Goal: Task Accomplishment & Management: Use online tool/utility

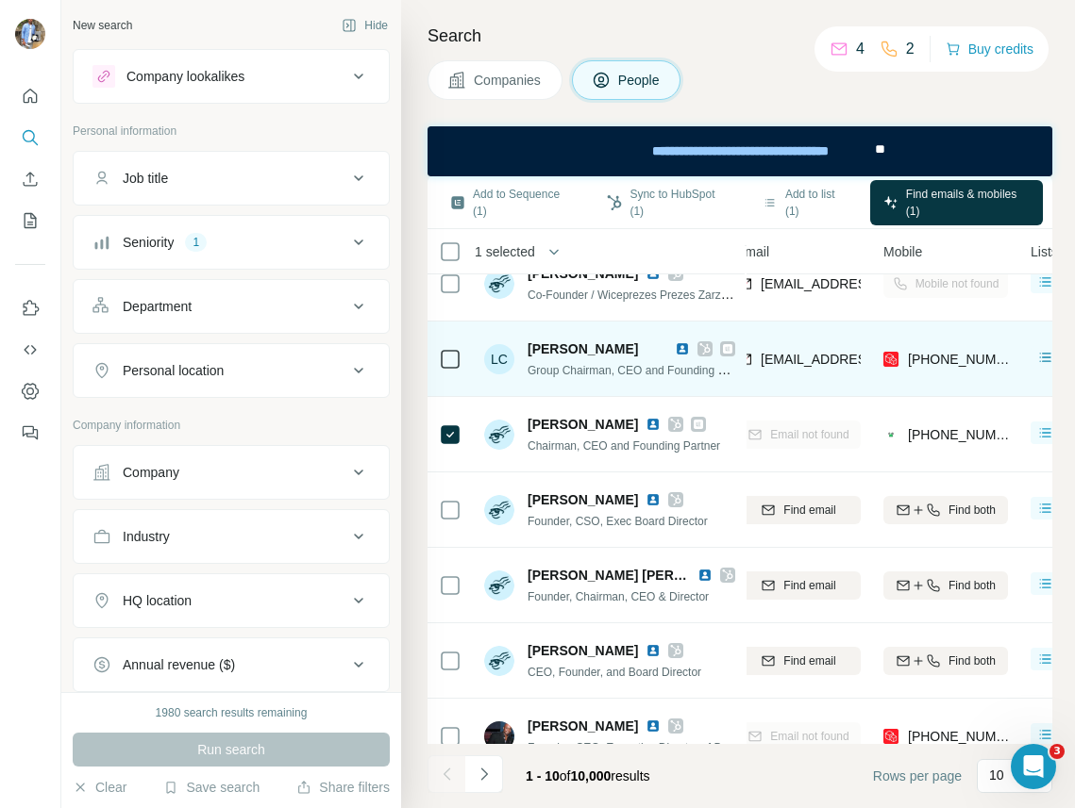
scroll to position [285, 231]
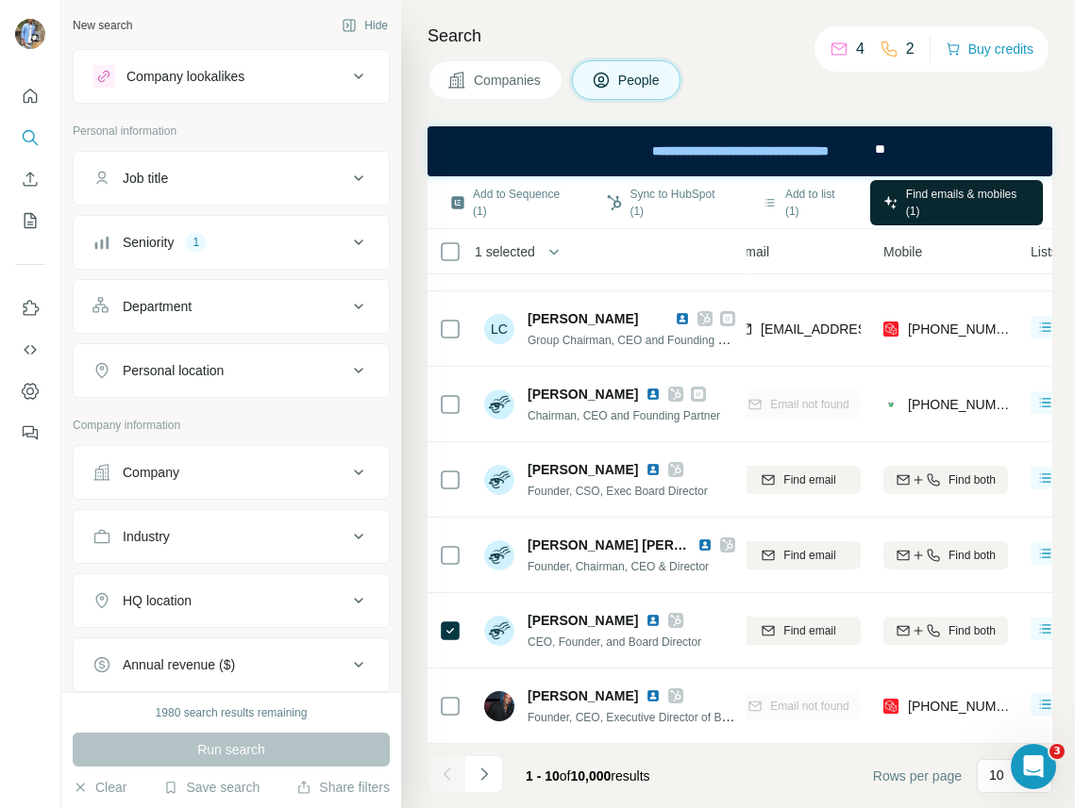
click at [951, 198] on span "Find emails & mobiles (1)" at bounding box center [968, 203] width 124 height 34
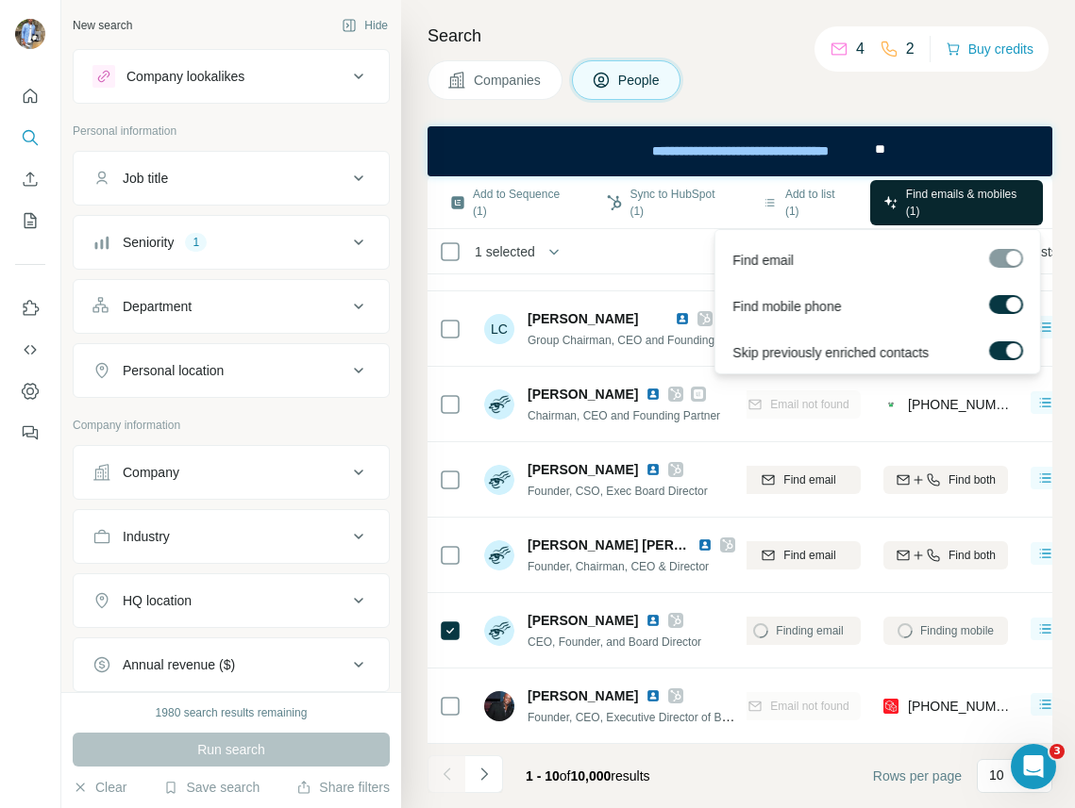
click at [947, 204] on span "Find emails & mobiles (1)" at bounding box center [968, 203] width 124 height 34
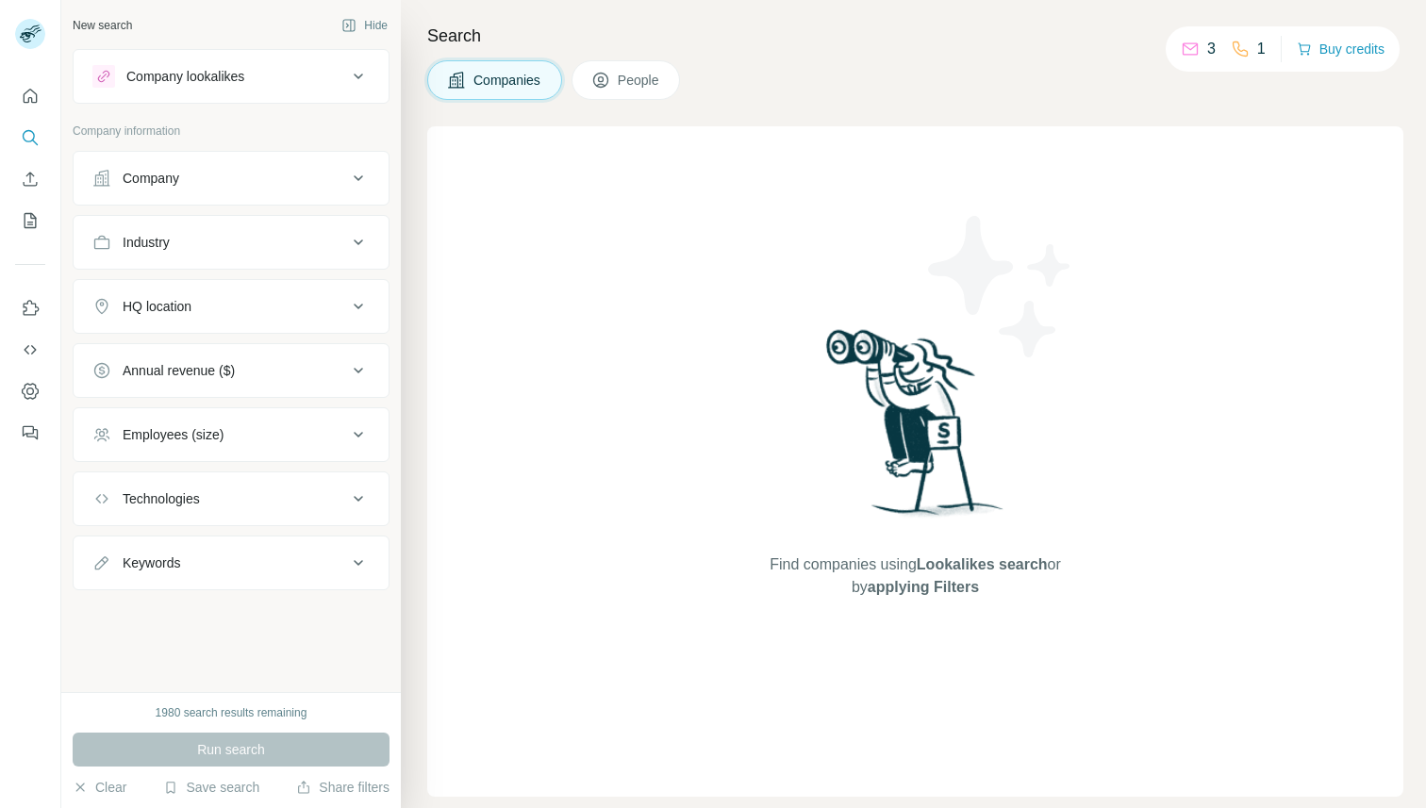
click at [672, 78] on button "People" at bounding box center [626, 80] width 109 height 40
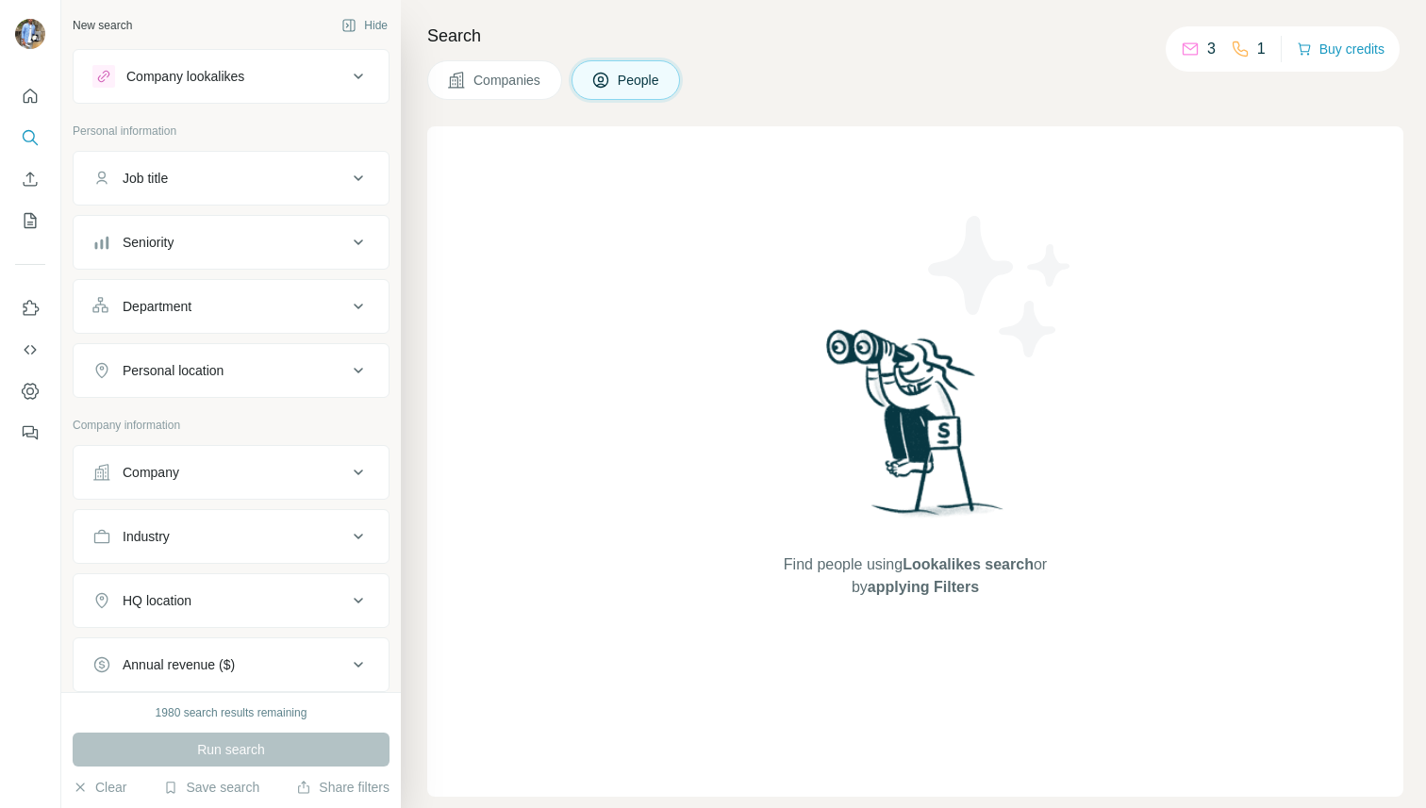
click at [515, 78] on span "Companies" at bounding box center [508, 80] width 69 height 19
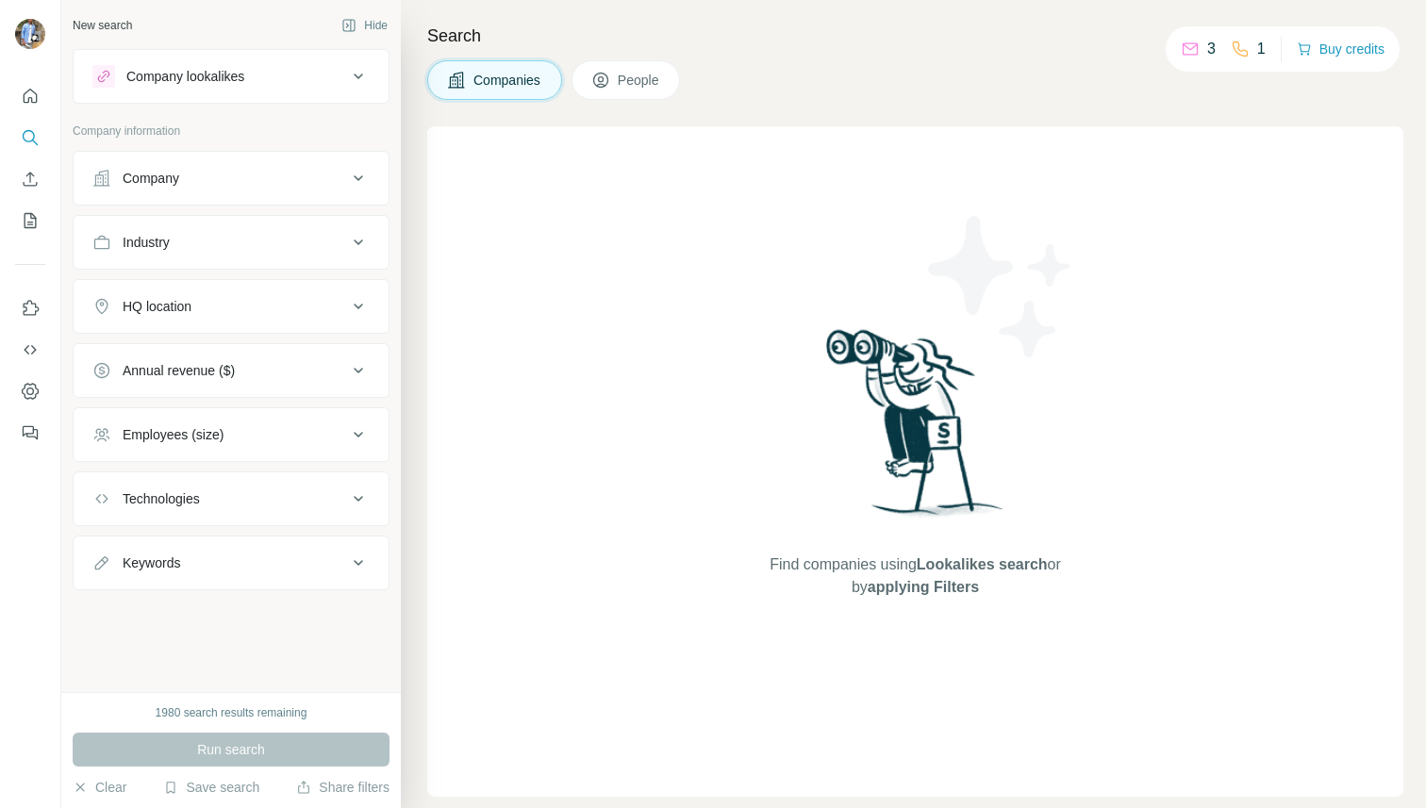
click at [212, 179] on div "Company" at bounding box center [219, 178] width 255 height 19
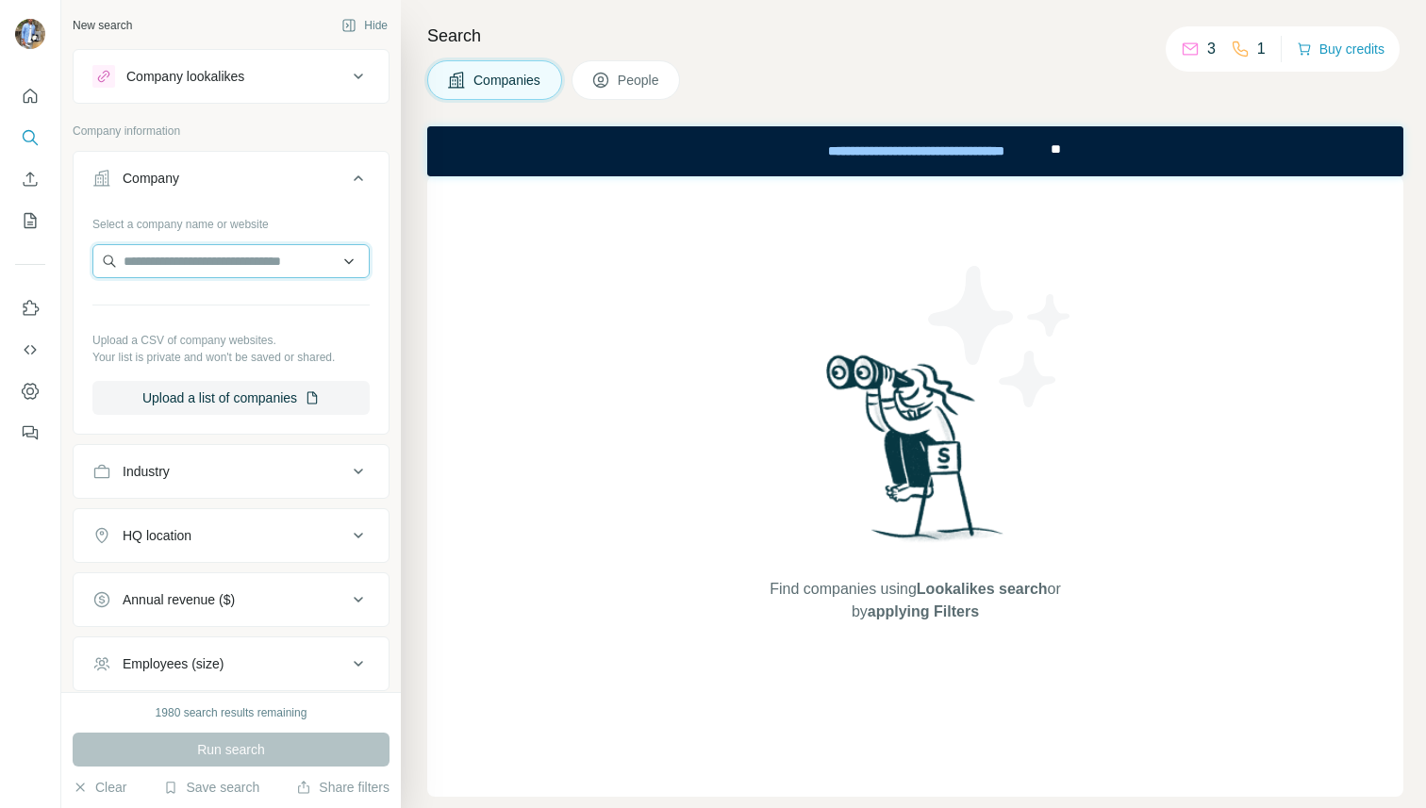
click at [166, 253] on input "text" at bounding box center [230, 261] width 277 height 34
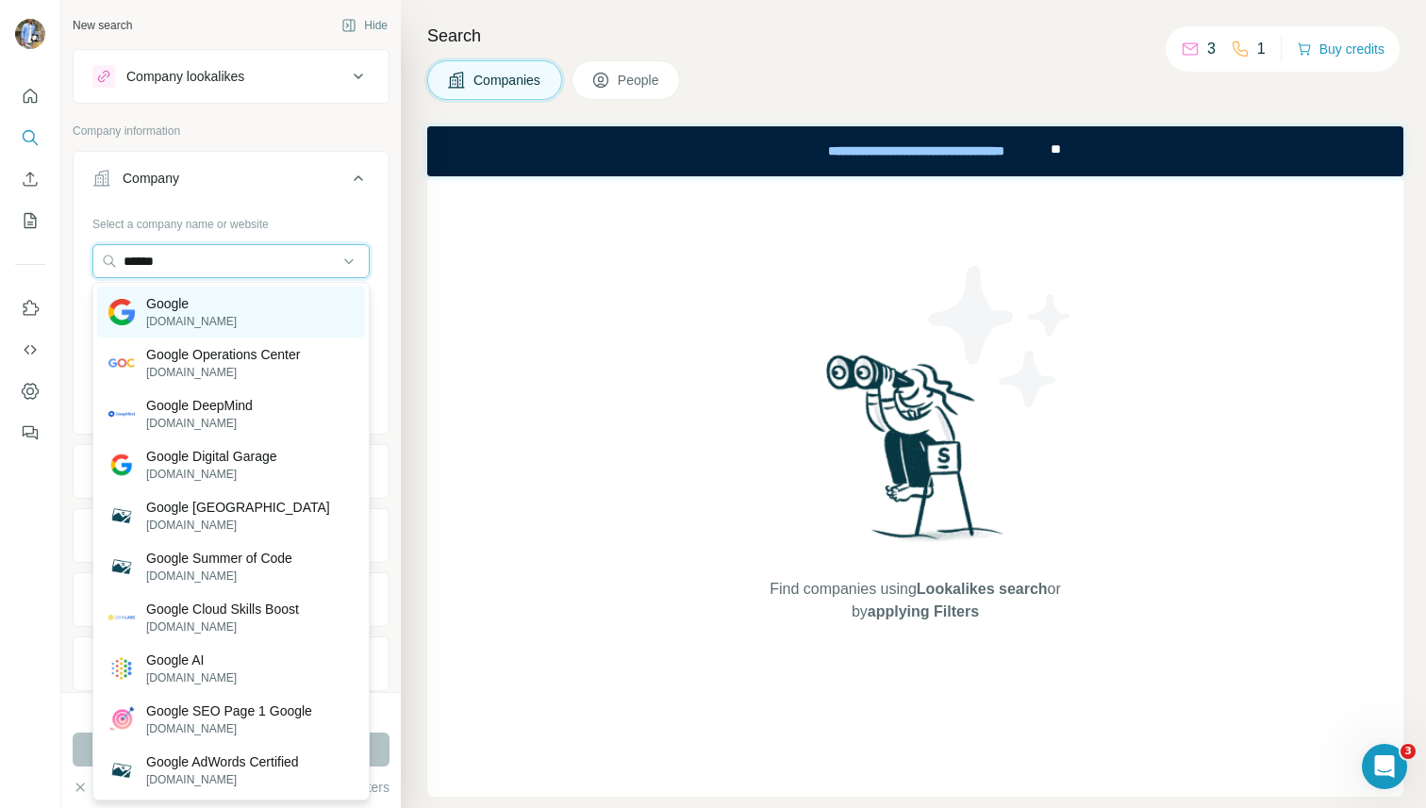
type input "******"
click at [174, 305] on p "Google" at bounding box center [191, 303] width 91 height 19
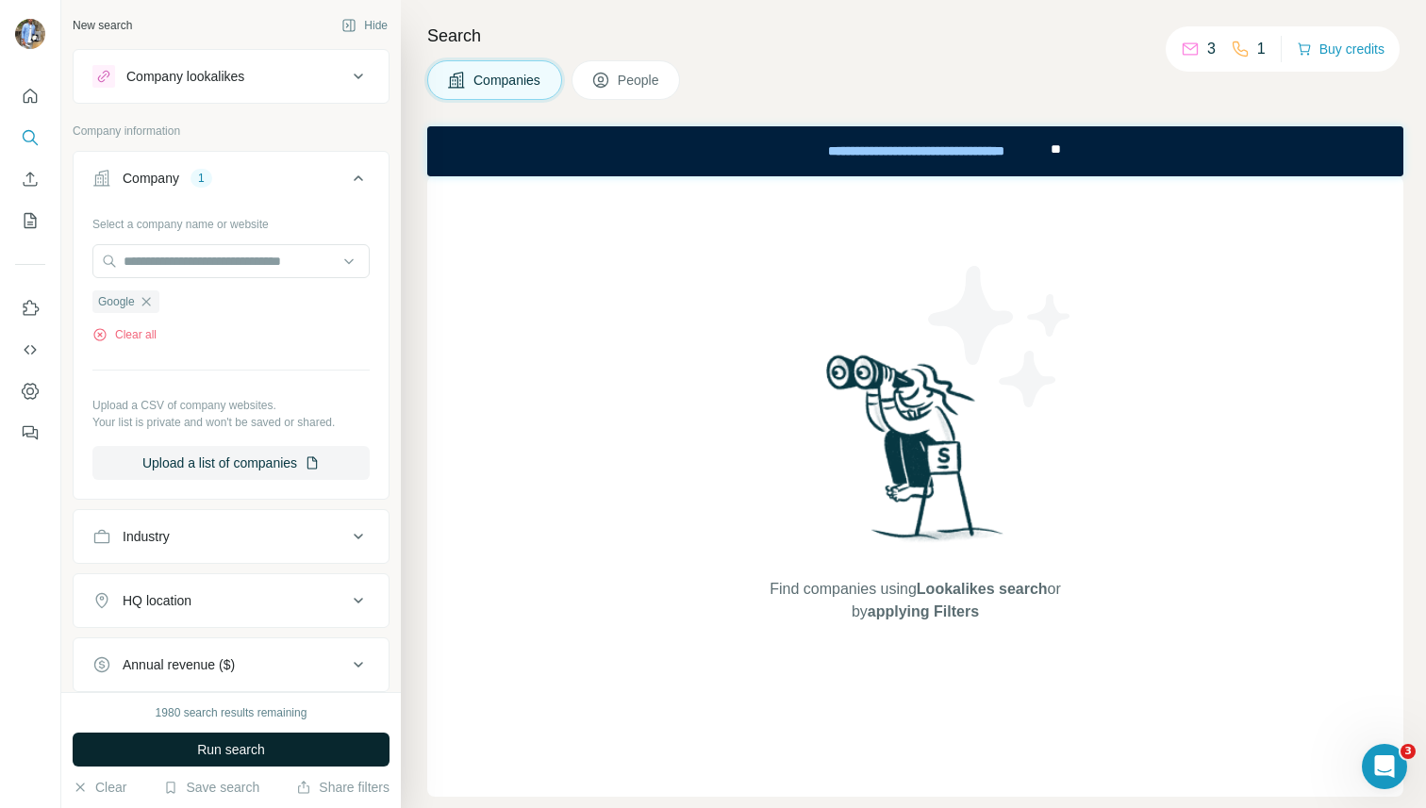
click at [210, 745] on span "Run search" at bounding box center [231, 750] width 68 height 19
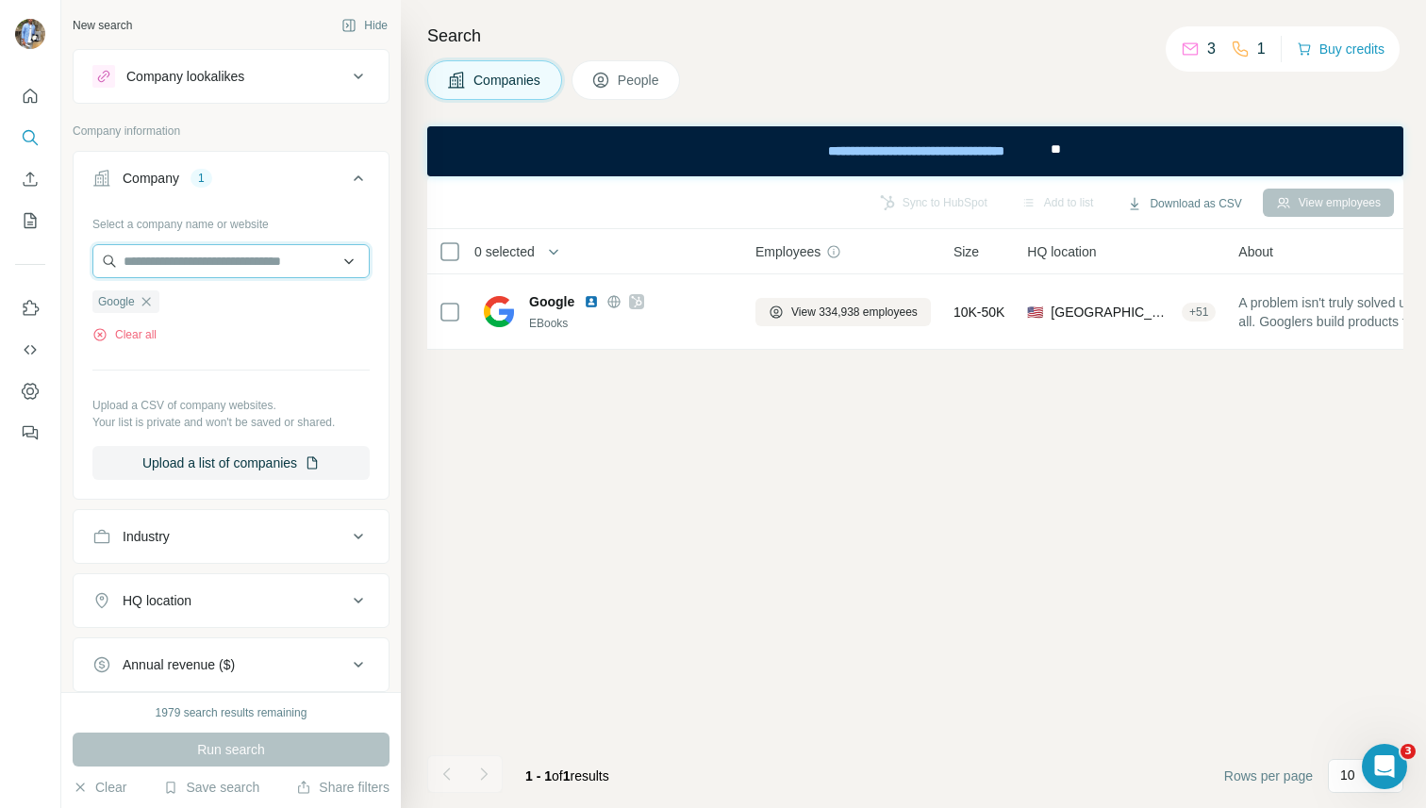
click at [167, 272] on input "text" at bounding box center [230, 261] width 277 height 34
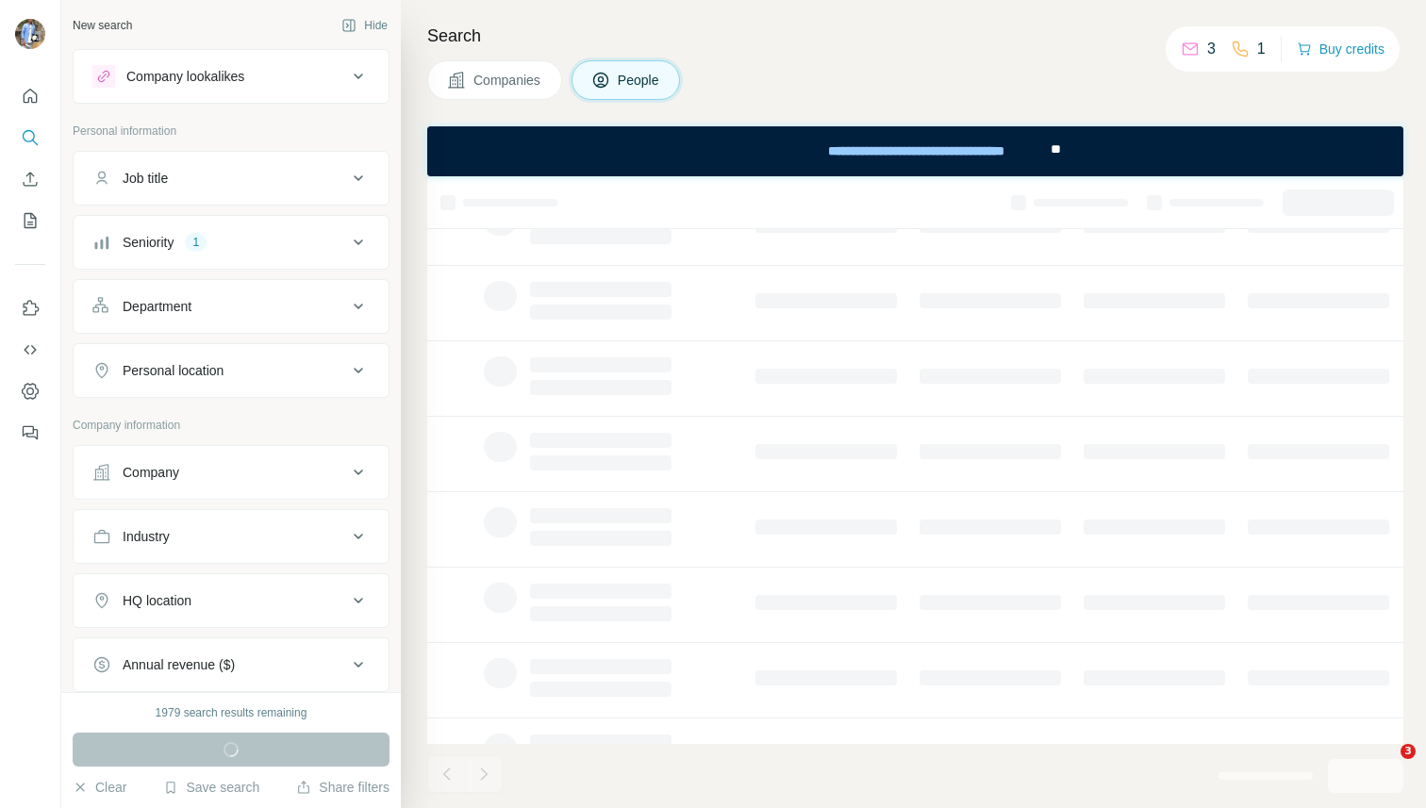
click at [371, 8] on div "New search Hide Company lookalikes Personal information Job title Seniority 1 D…" at bounding box center [231, 346] width 340 height 692
click at [365, 24] on button "Hide" at bounding box center [364, 25] width 73 height 28
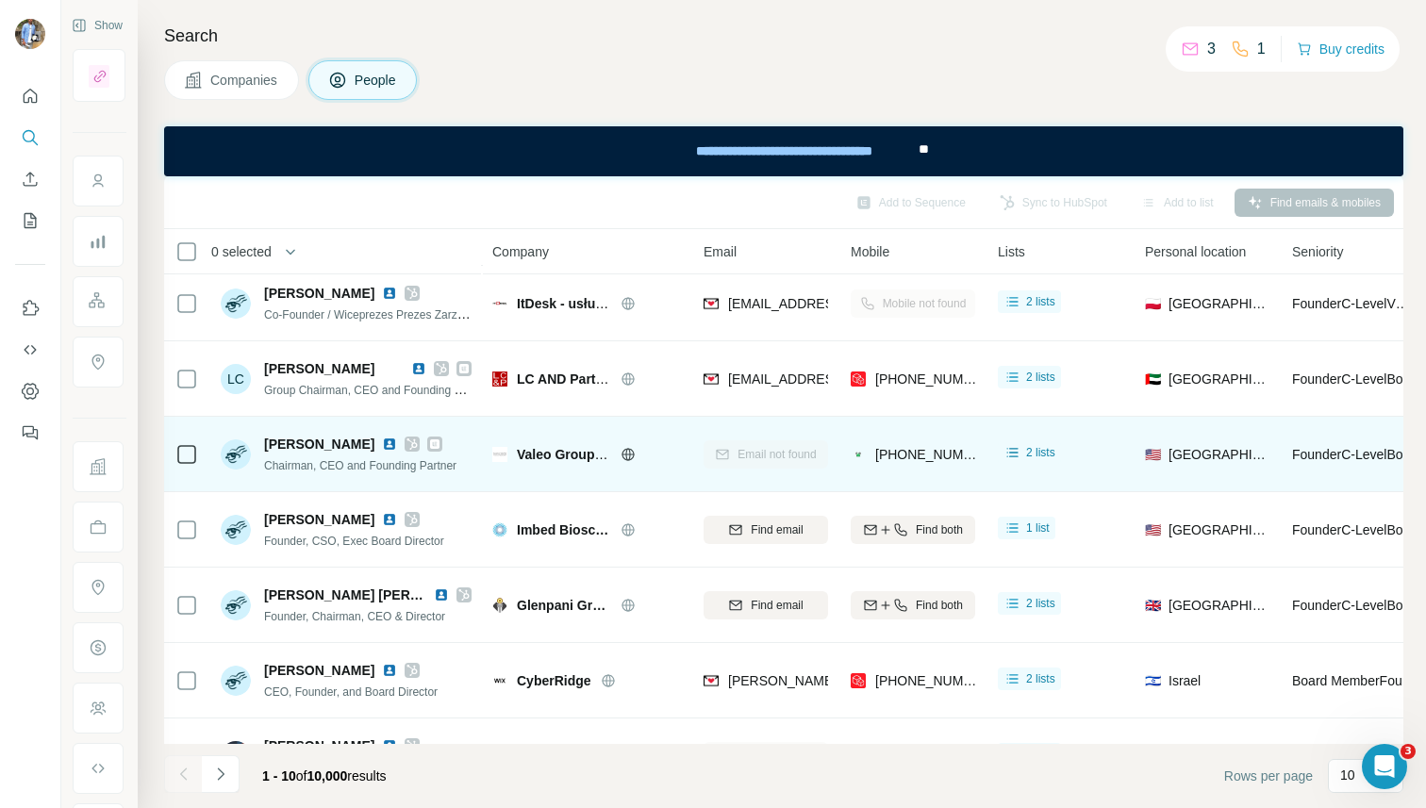
scroll to position [285, 0]
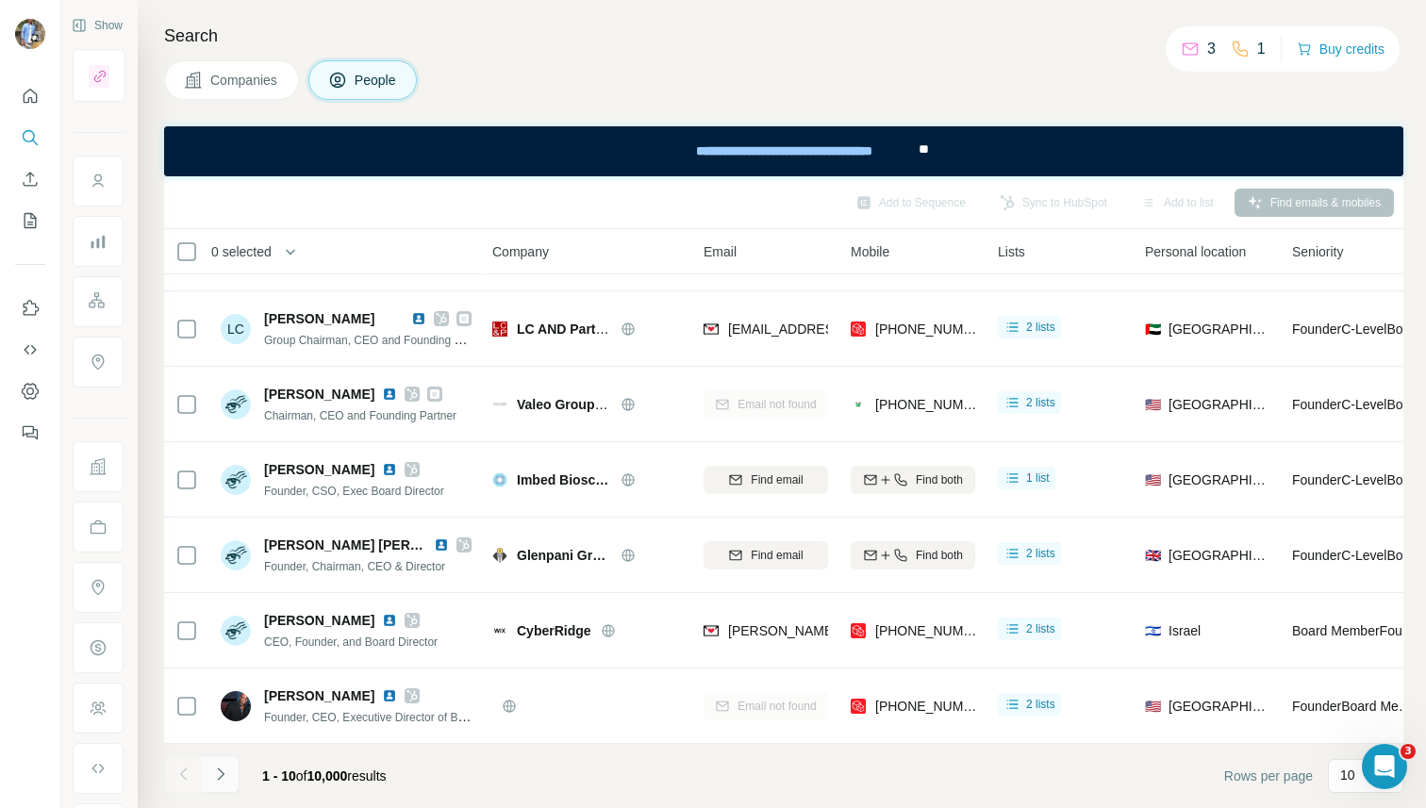
click at [207, 780] on button "Navigate to next page" at bounding box center [221, 775] width 38 height 38
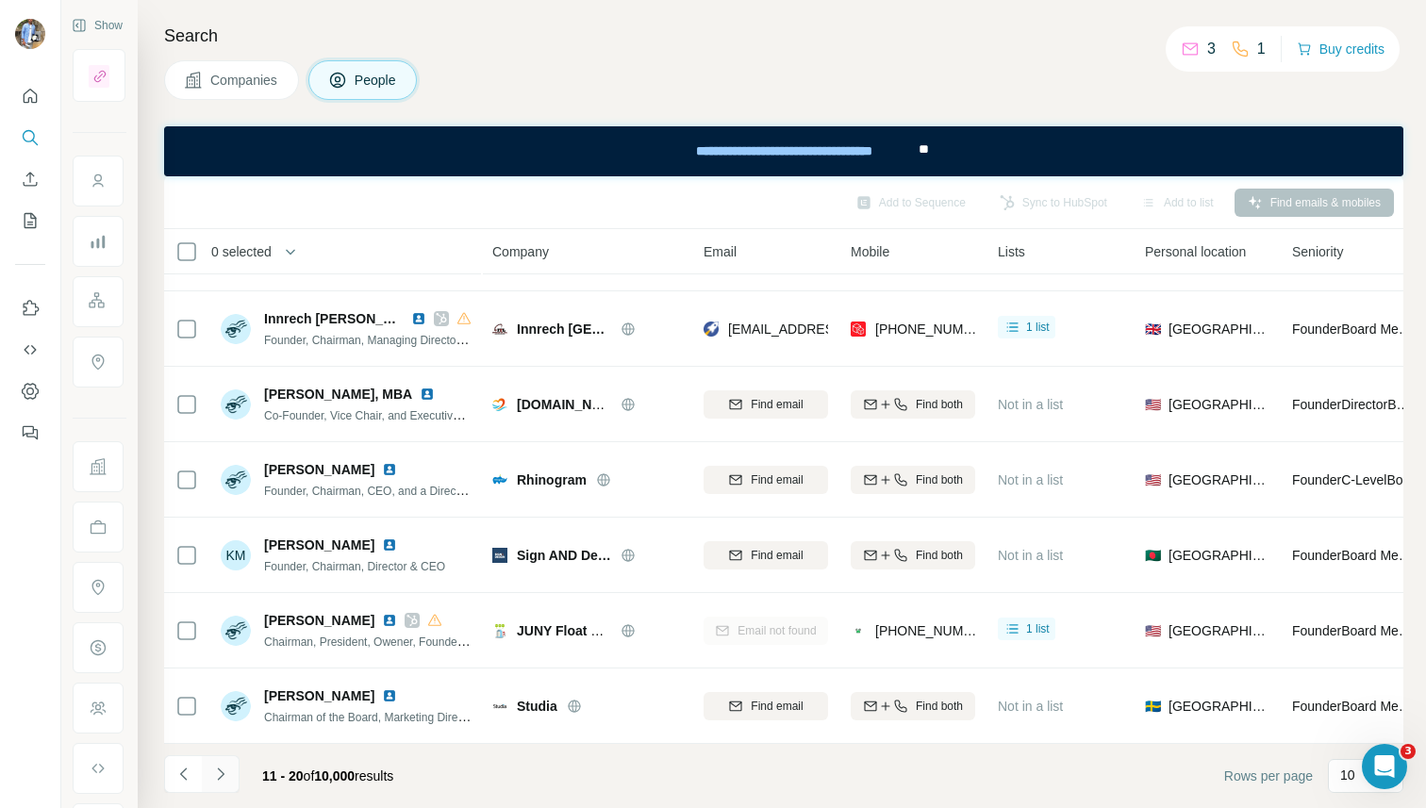
click at [233, 759] on button "Navigate to next page" at bounding box center [221, 775] width 38 height 38
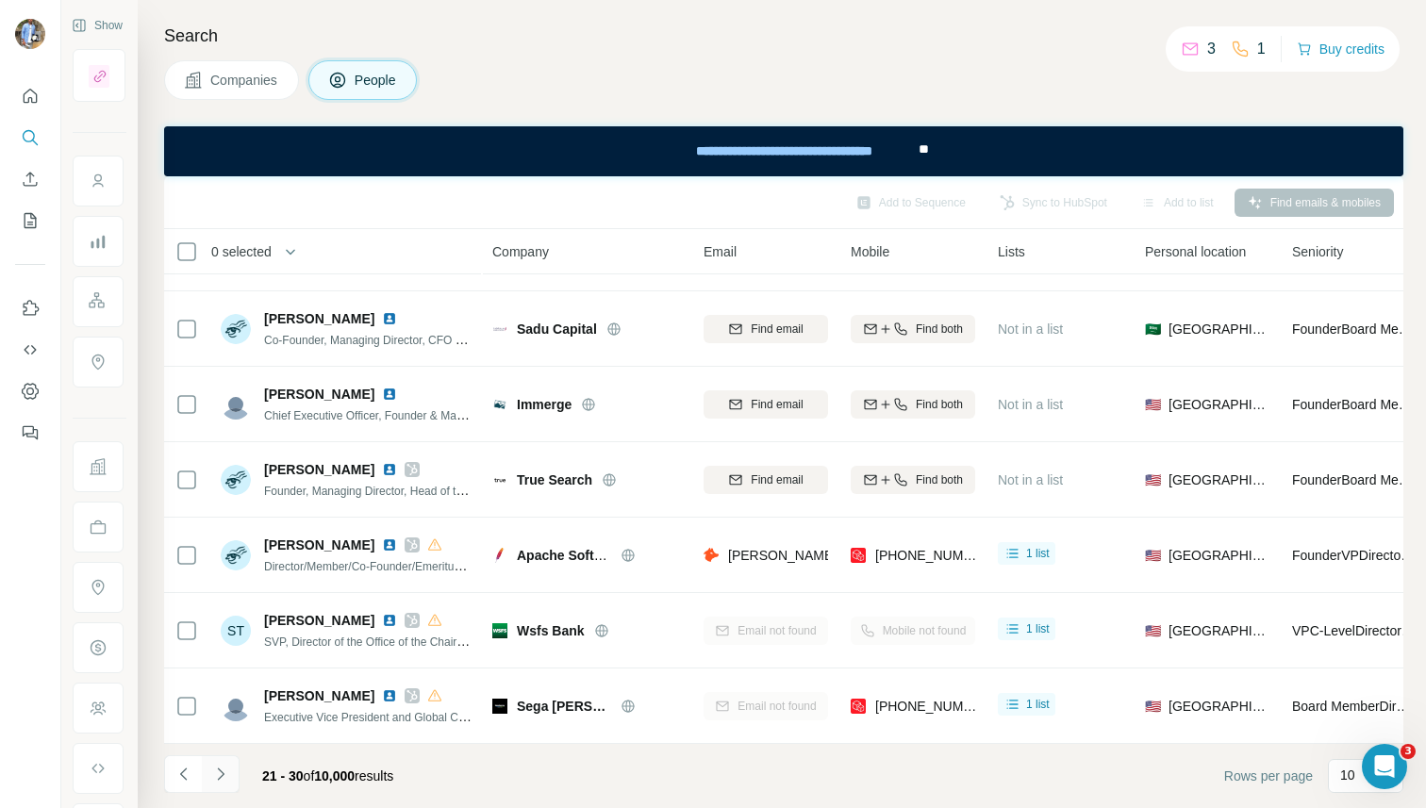
click at [202, 785] on button "Navigate to next page" at bounding box center [221, 775] width 38 height 38
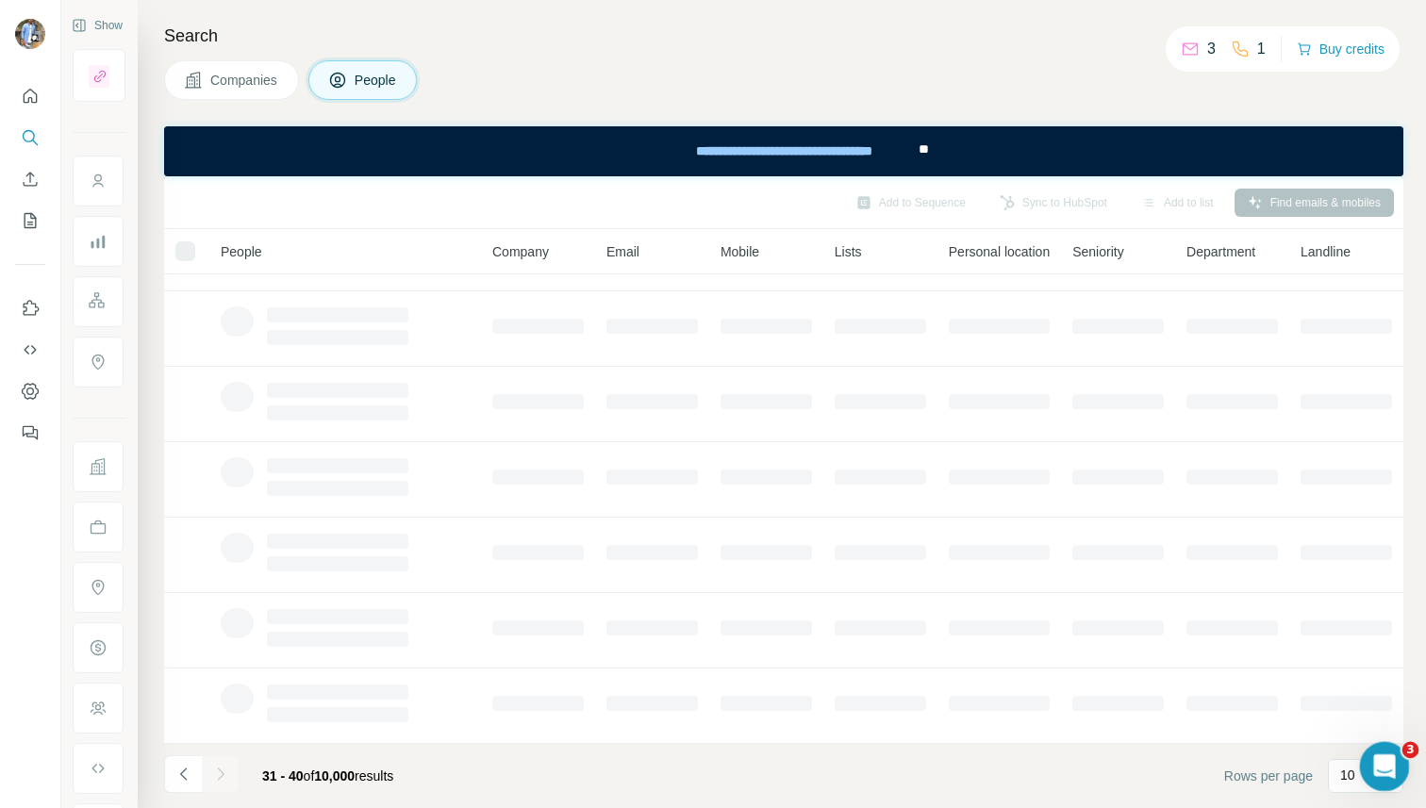
click at [1074, 746] on div "Open Intercom Messenger" at bounding box center [1382, 764] width 62 height 62
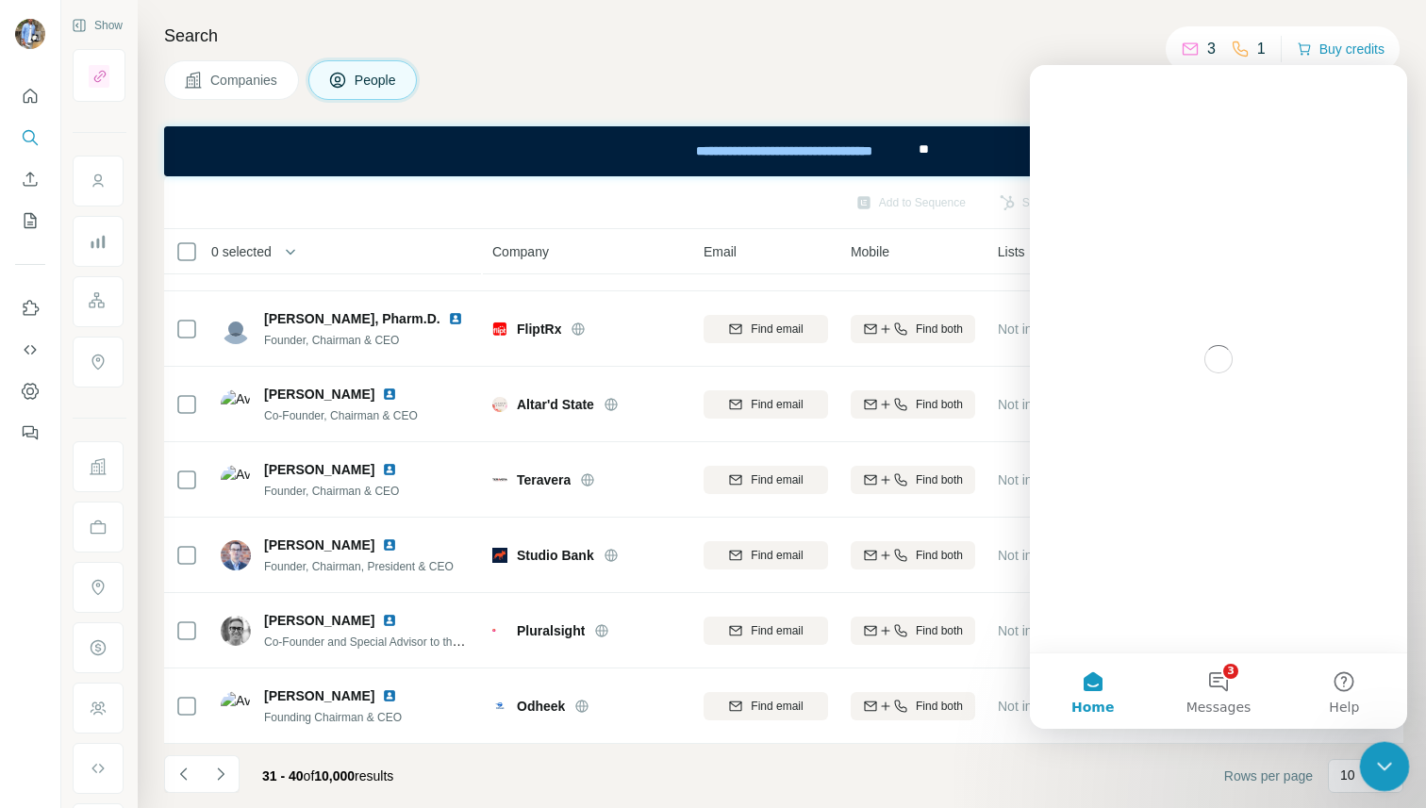
scroll to position [0, 0]
click at [926, 43] on h4 "Search" at bounding box center [784, 36] width 1240 height 26
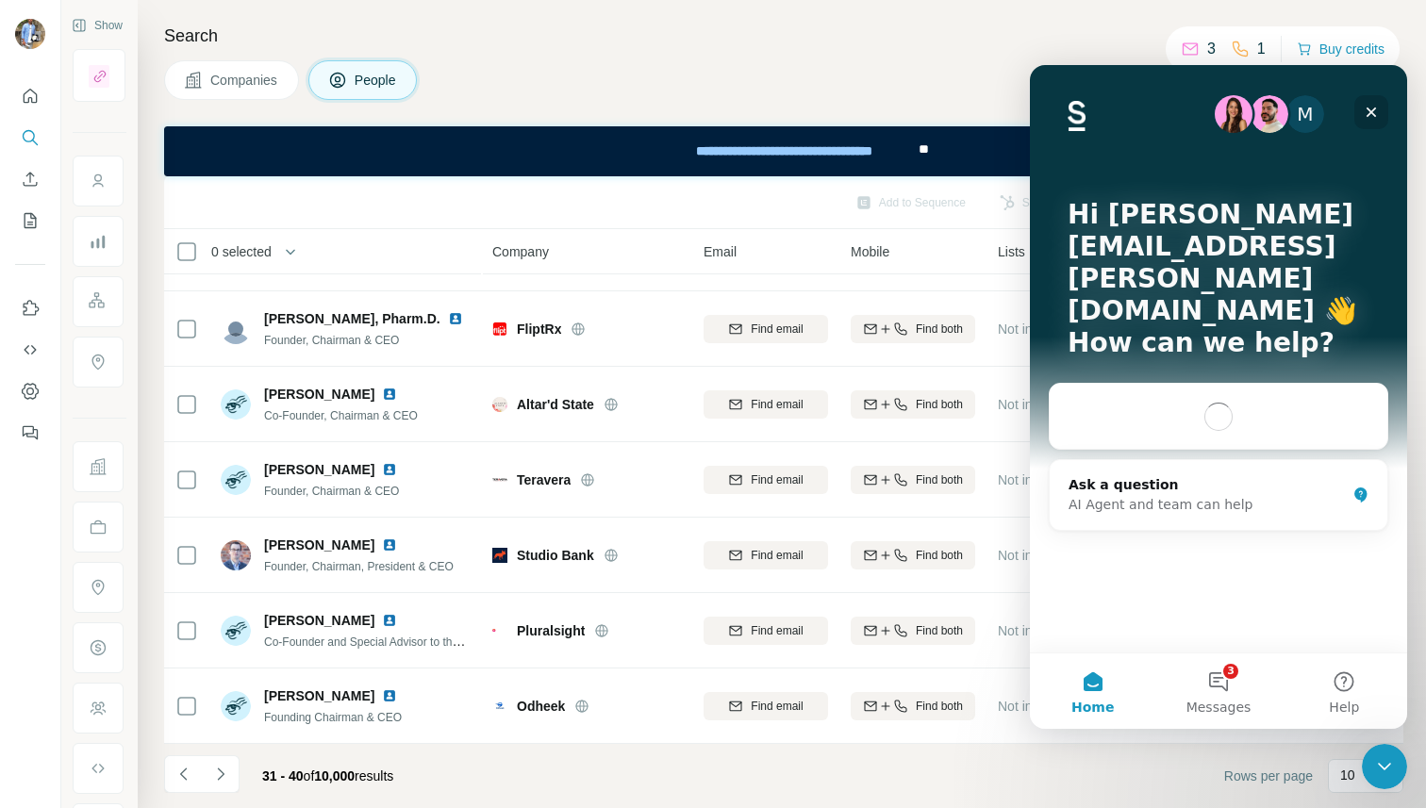
click at [1074, 112] on icon "Close" at bounding box center [1371, 112] width 15 height 15
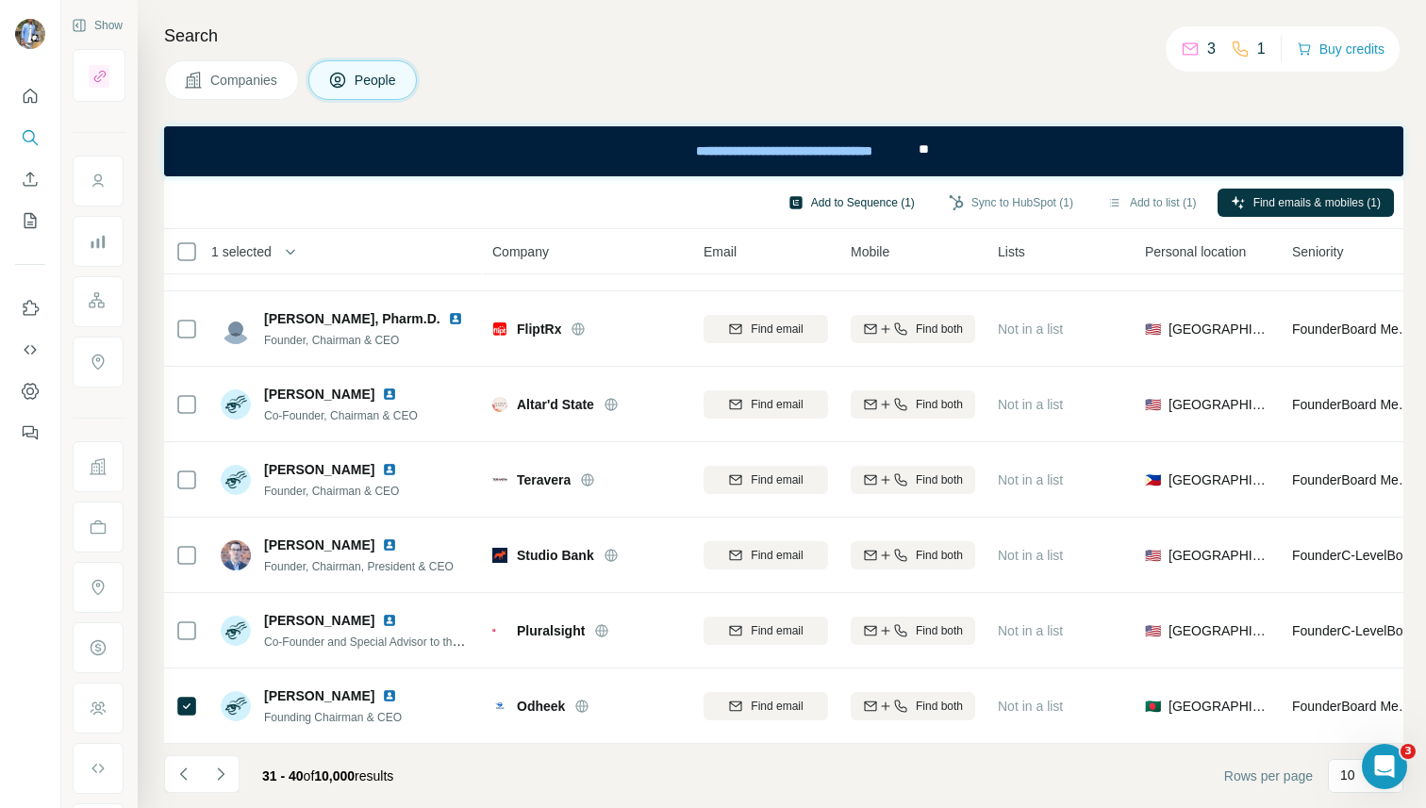
click at [851, 204] on button "Add to Sequence (1)" at bounding box center [851, 203] width 153 height 28
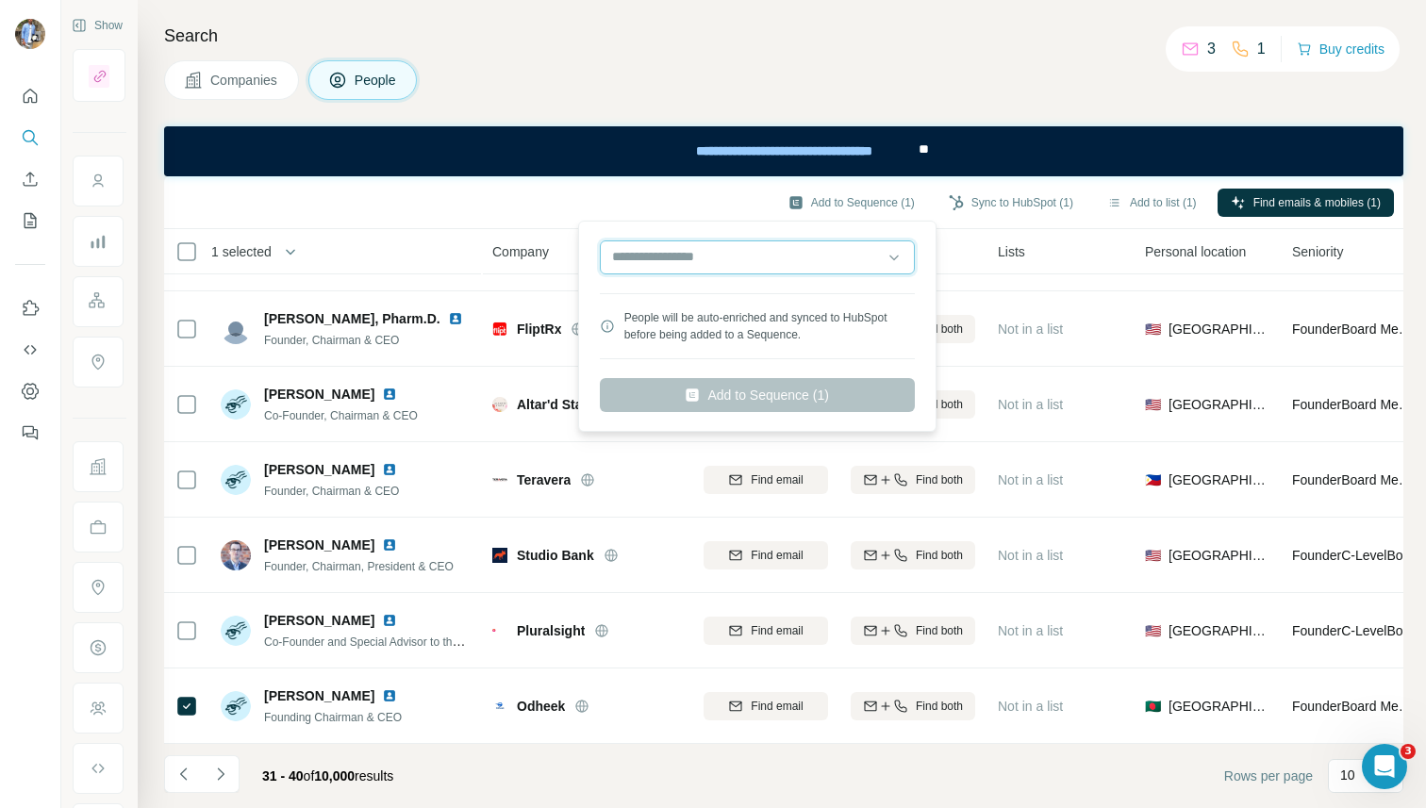
click at [714, 258] on input "text" at bounding box center [757, 258] width 315 height 34
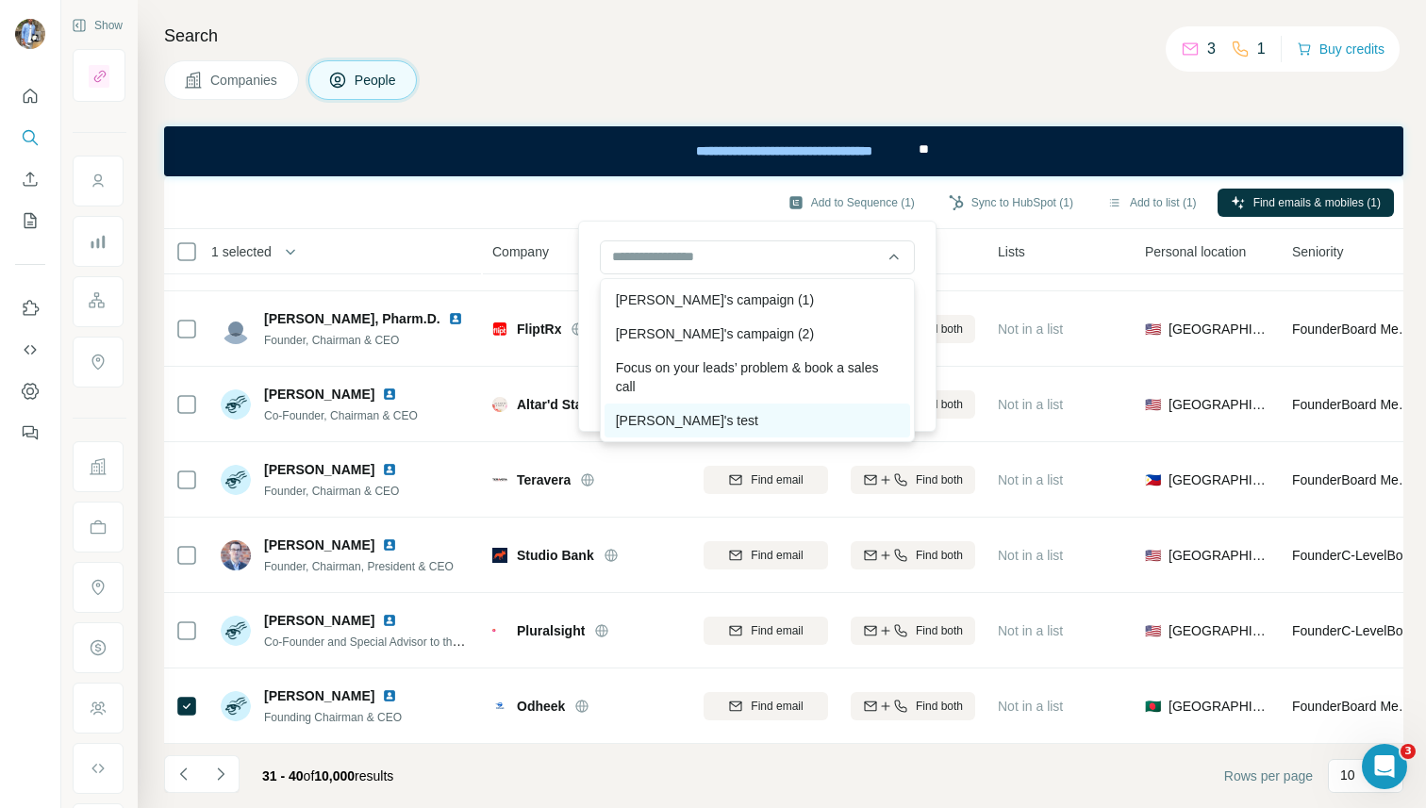
click at [679, 420] on div "[PERSON_NAME]'s test" at bounding box center [758, 421] width 306 height 34
type input "**********"
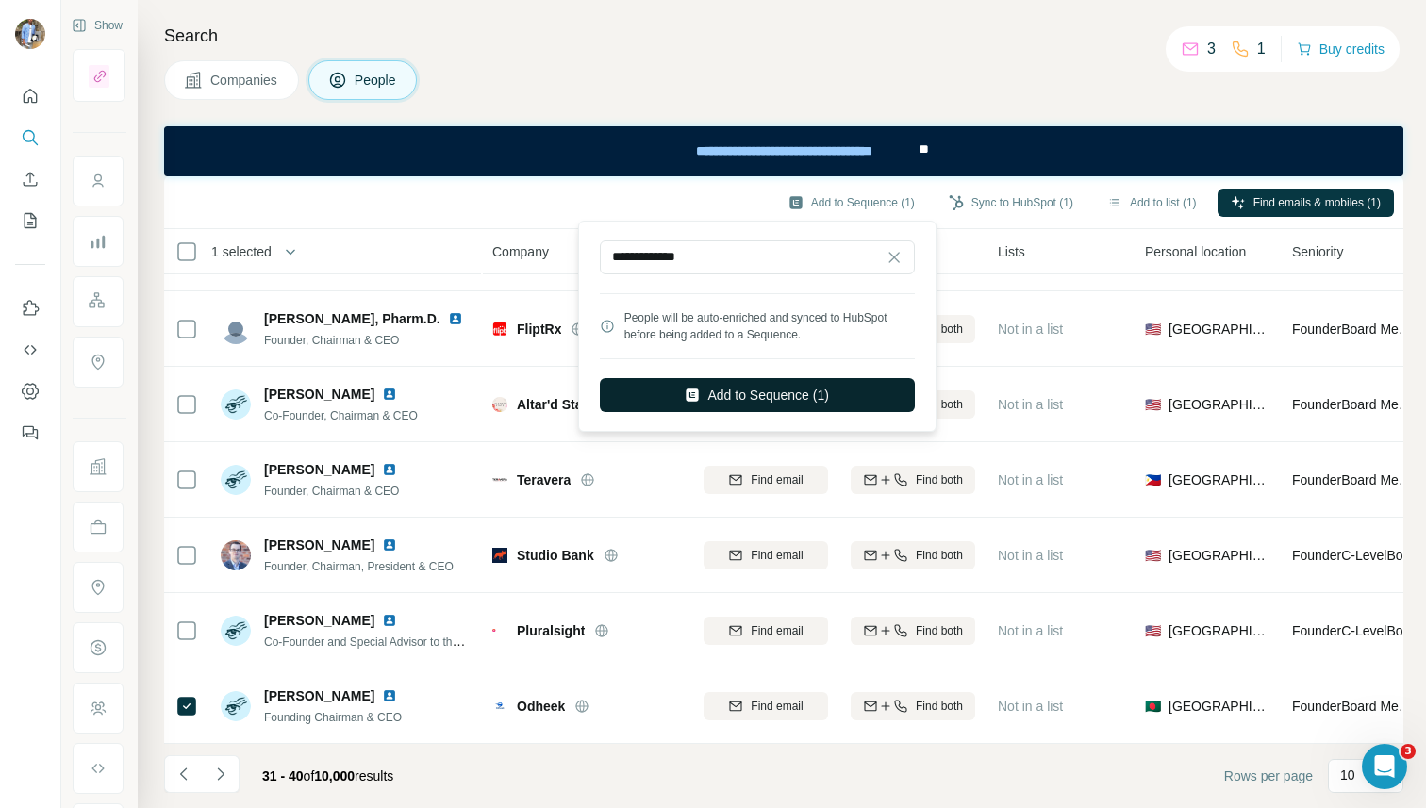
click at [813, 387] on button "Add to Sequence (1)" at bounding box center [757, 395] width 315 height 34
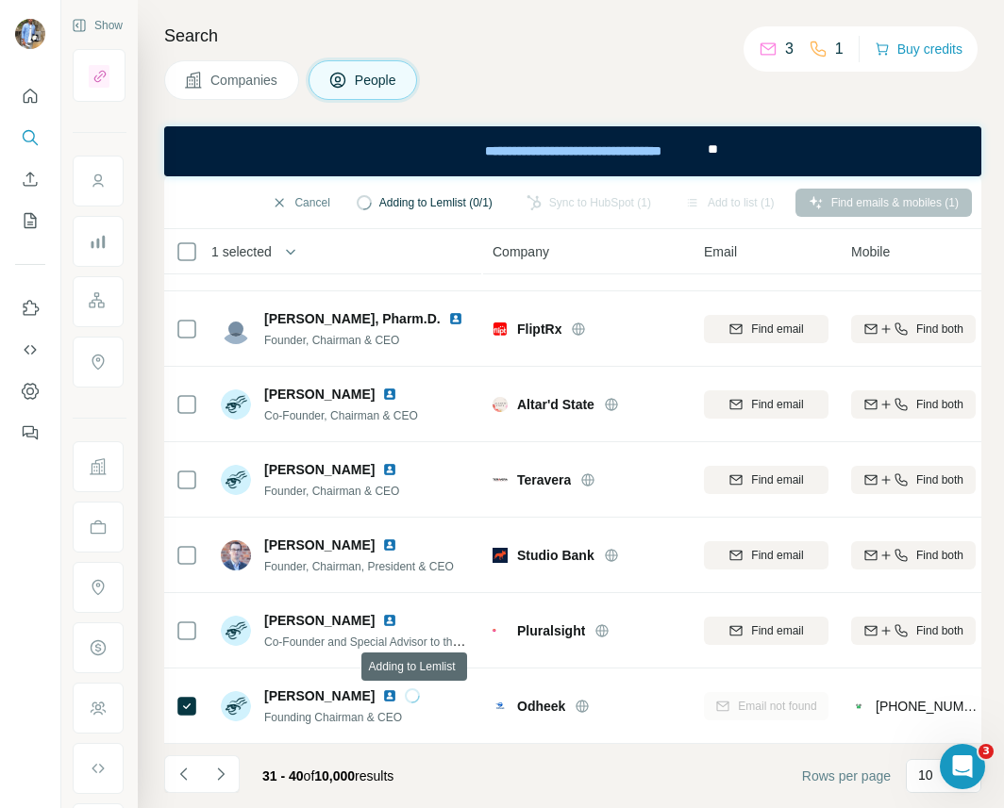
click at [413, 693] on icon at bounding box center [412, 696] width 15 height 15
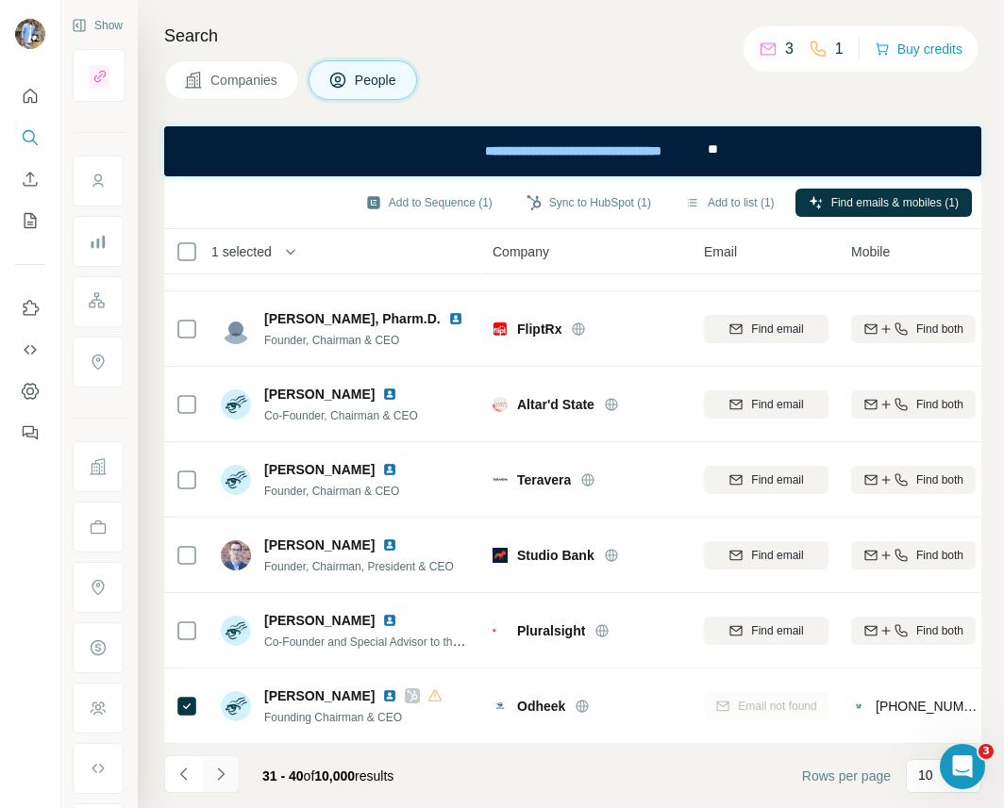
click at [214, 775] on icon "Navigate to next page" at bounding box center [220, 774] width 19 height 19
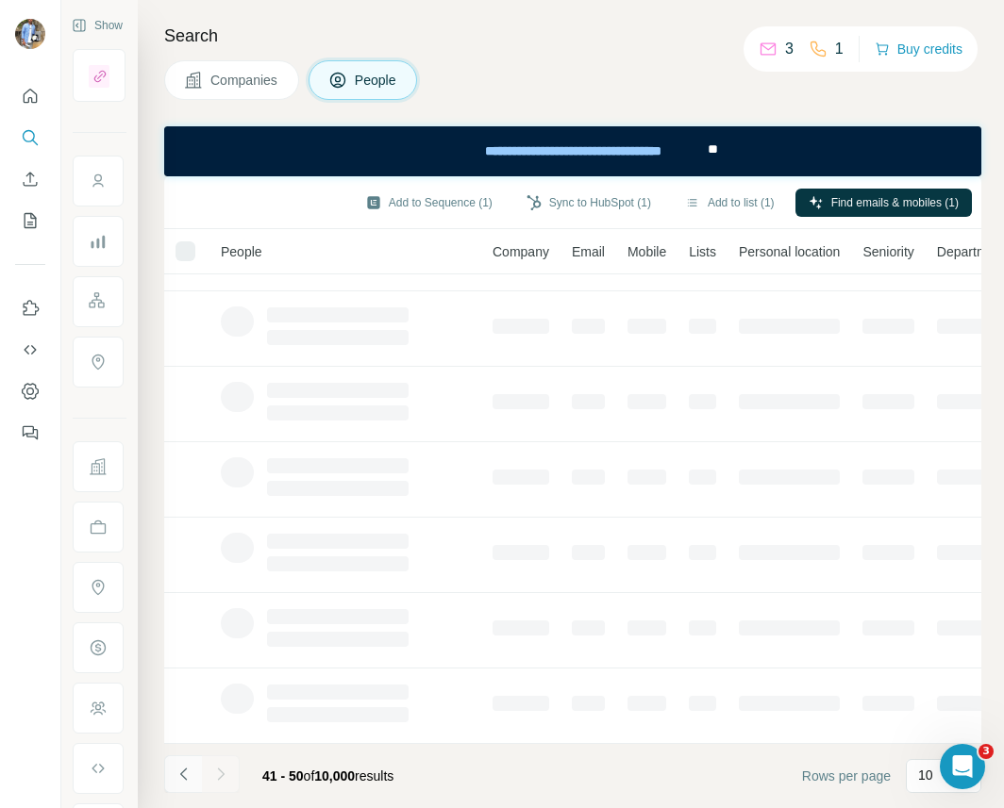
click at [186, 777] on icon "Navigate to previous page" at bounding box center [184, 774] width 19 height 19
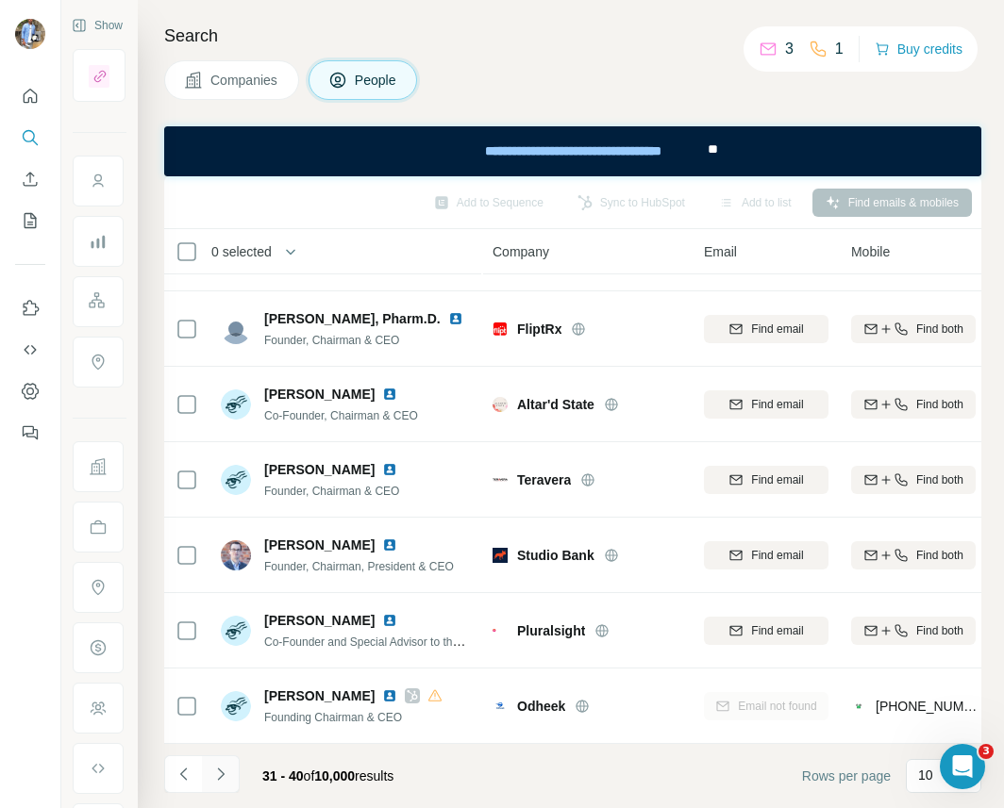
click at [225, 773] on icon "Navigate to next page" at bounding box center [220, 774] width 19 height 19
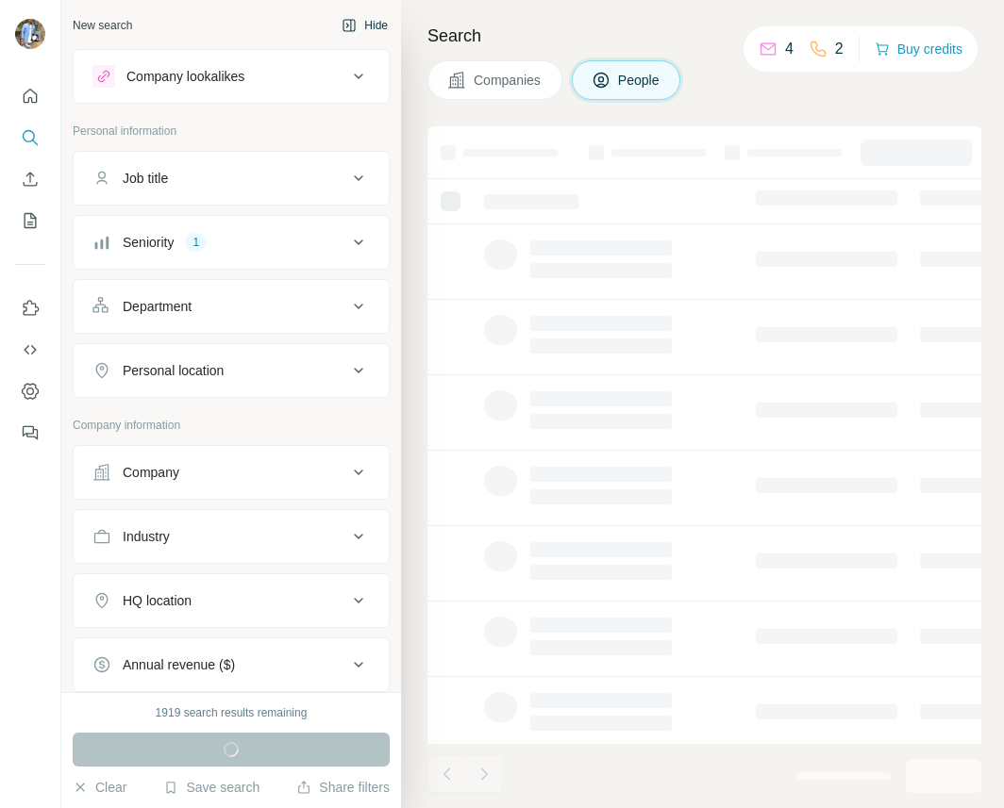
click at [363, 19] on button "Hide" at bounding box center [364, 25] width 73 height 28
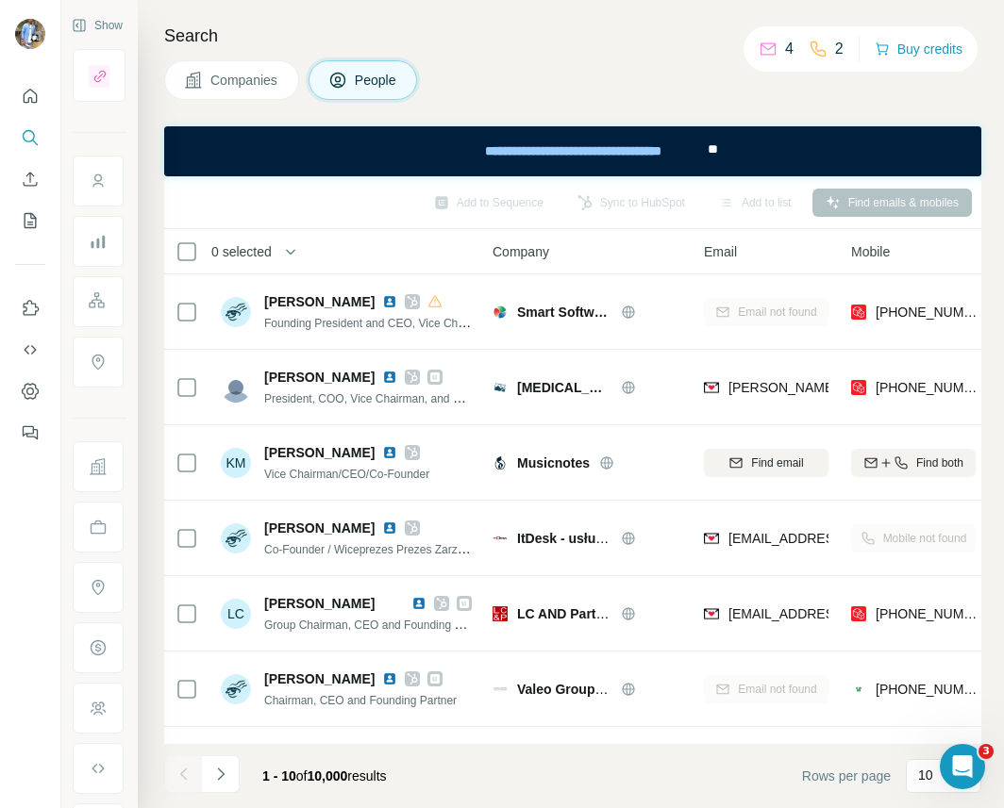
drag, startPoint x: 232, startPoint y: 767, endPoint x: 270, endPoint y: 774, distance: 38.3
click at [290, 774] on div "1 - 10 of 10,000 results" at bounding box center [283, 777] width 238 height 42
click at [225, 774] on icon "Navigate to next page" at bounding box center [220, 774] width 19 height 19
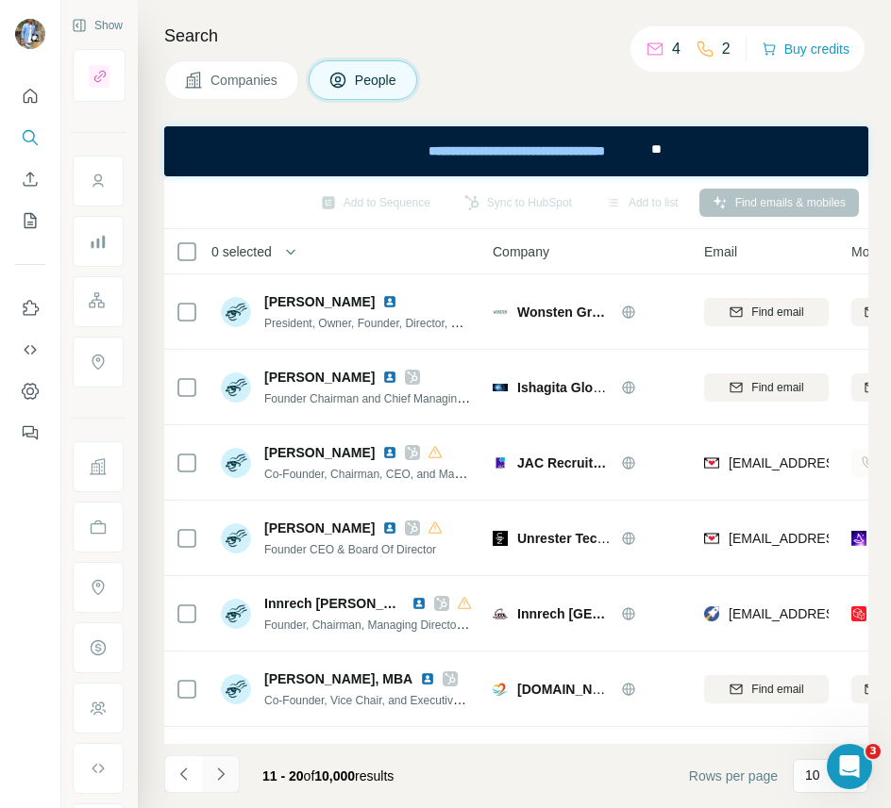
click at [212, 772] on icon "Navigate to next page" at bounding box center [220, 774] width 19 height 19
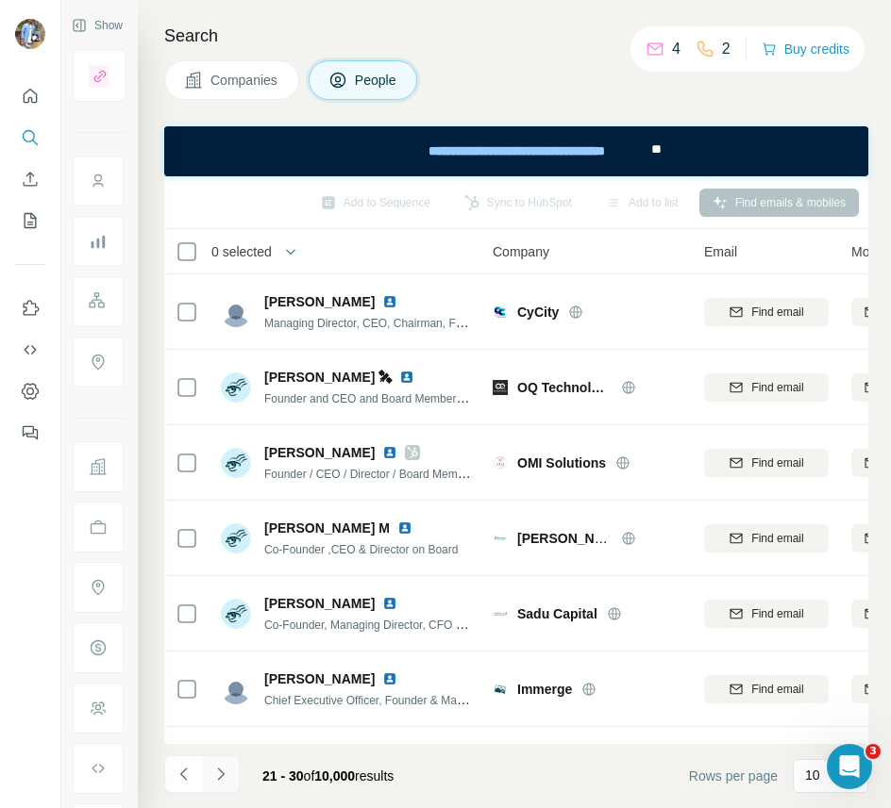
click at [218, 770] on icon "Navigate to next page" at bounding box center [220, 774] width 7 height 12
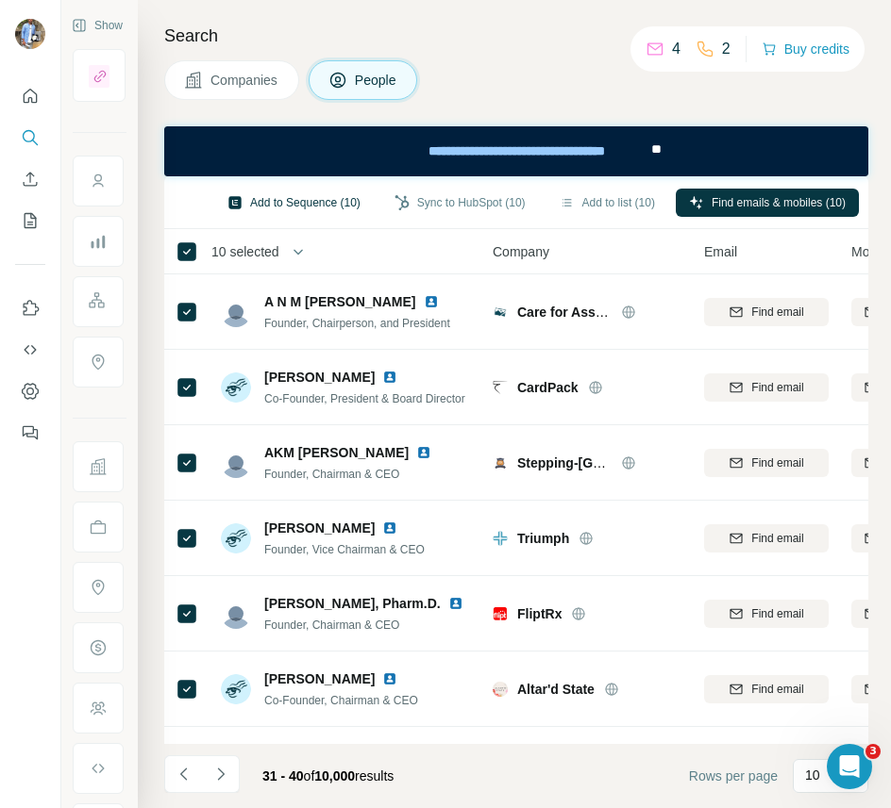
click at [278, 201] on button "Add to Sequence (10)" at bounding box center [293, 203] width 159 height 28
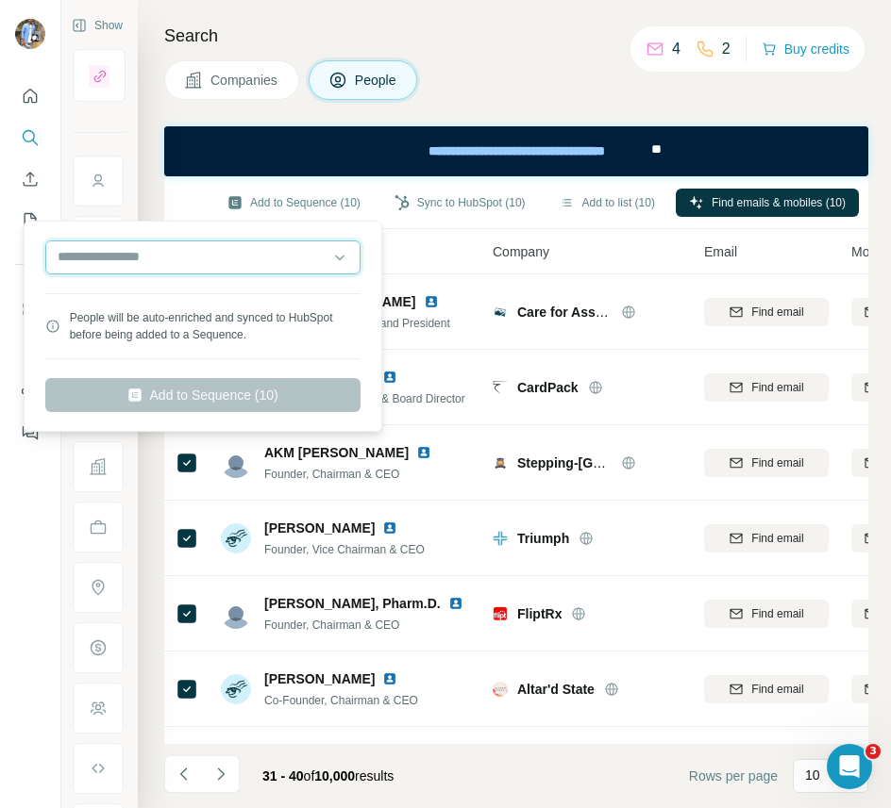
click at [230, 257] on input "text" at bounding box center [202, 258] width 315 height 34
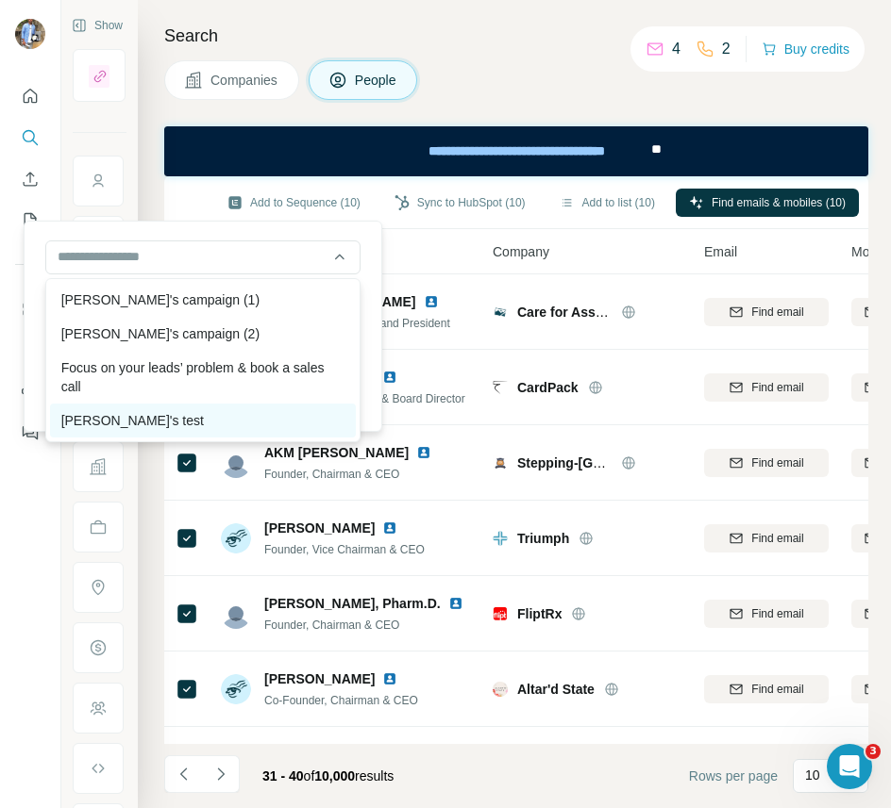
click at [154, 408] on div "[PERSON_NAME]'s test" at bounding box center [203, 421] width 306 height 34
type input "**********"
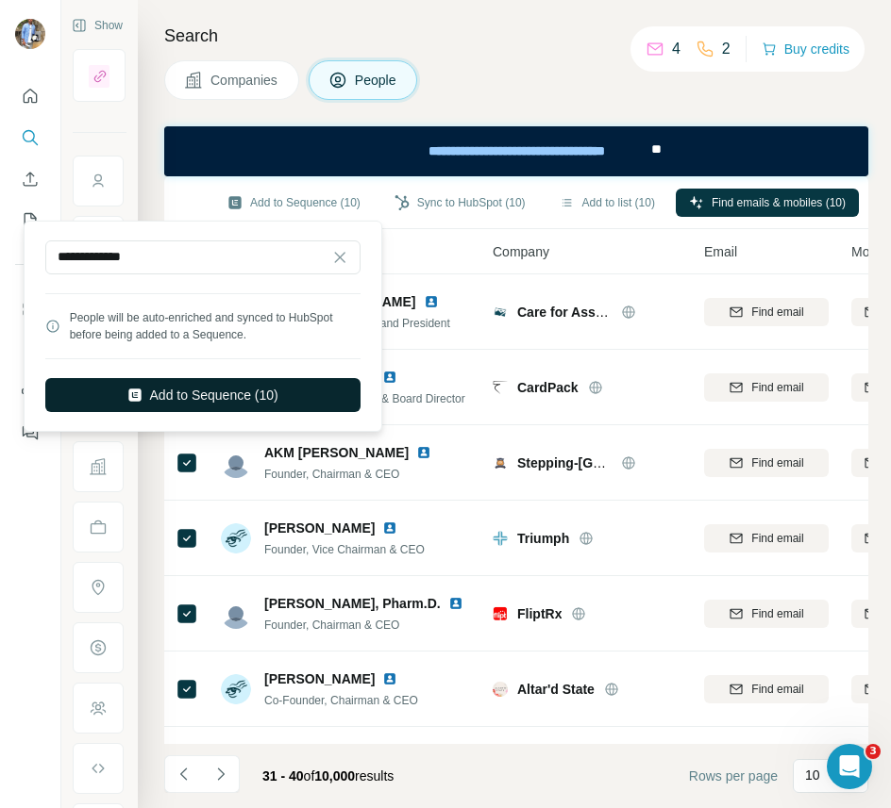
click at [208, 401] on button "Add to Sequence (10)" at bounding box center [202, 395] width 315 height 34
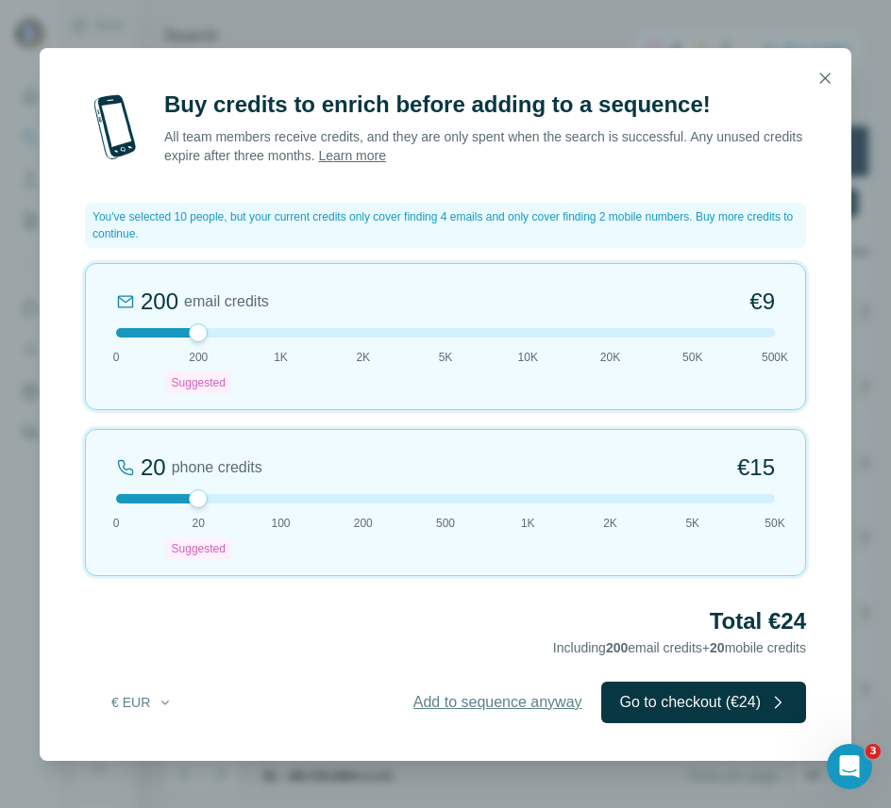
click at [481, 705] on span "Add to sequence anyway" at bounding box center [497, 702] width 169 height 23
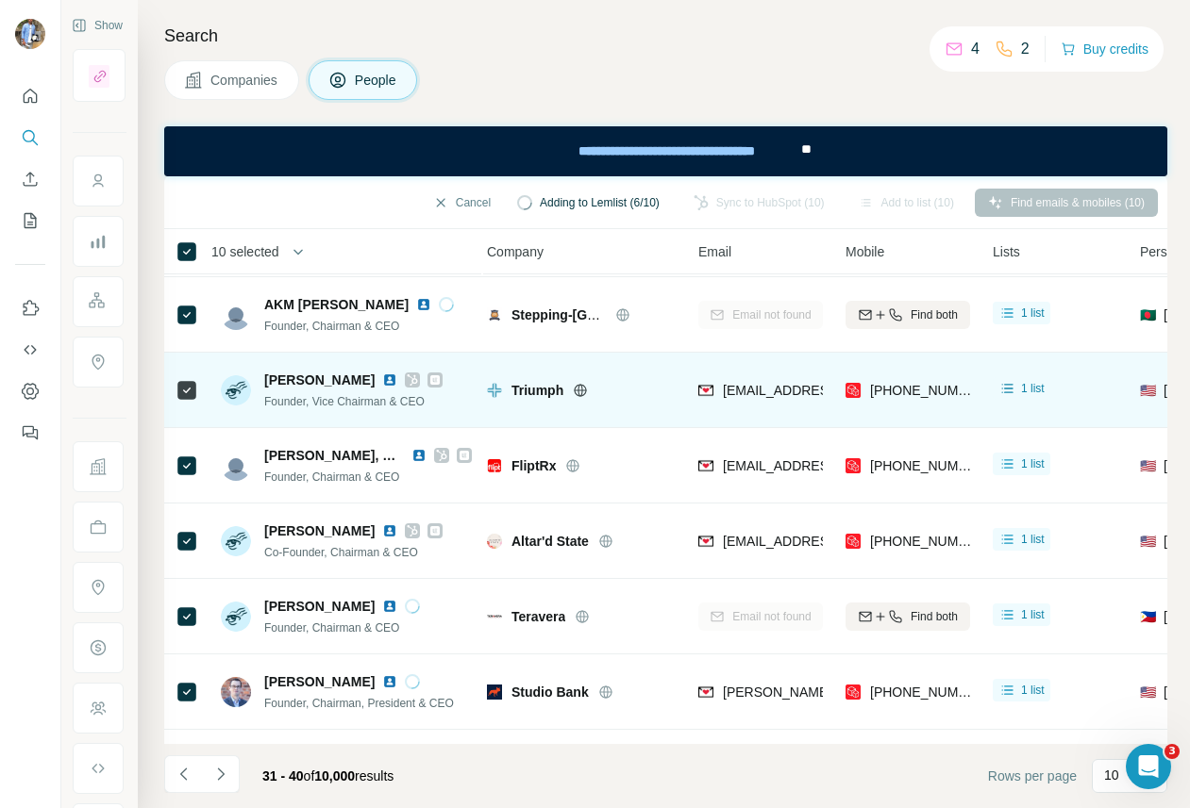
scroll to position [0, 6]
